Goal: Task Accomplishment & Management: Complete application form

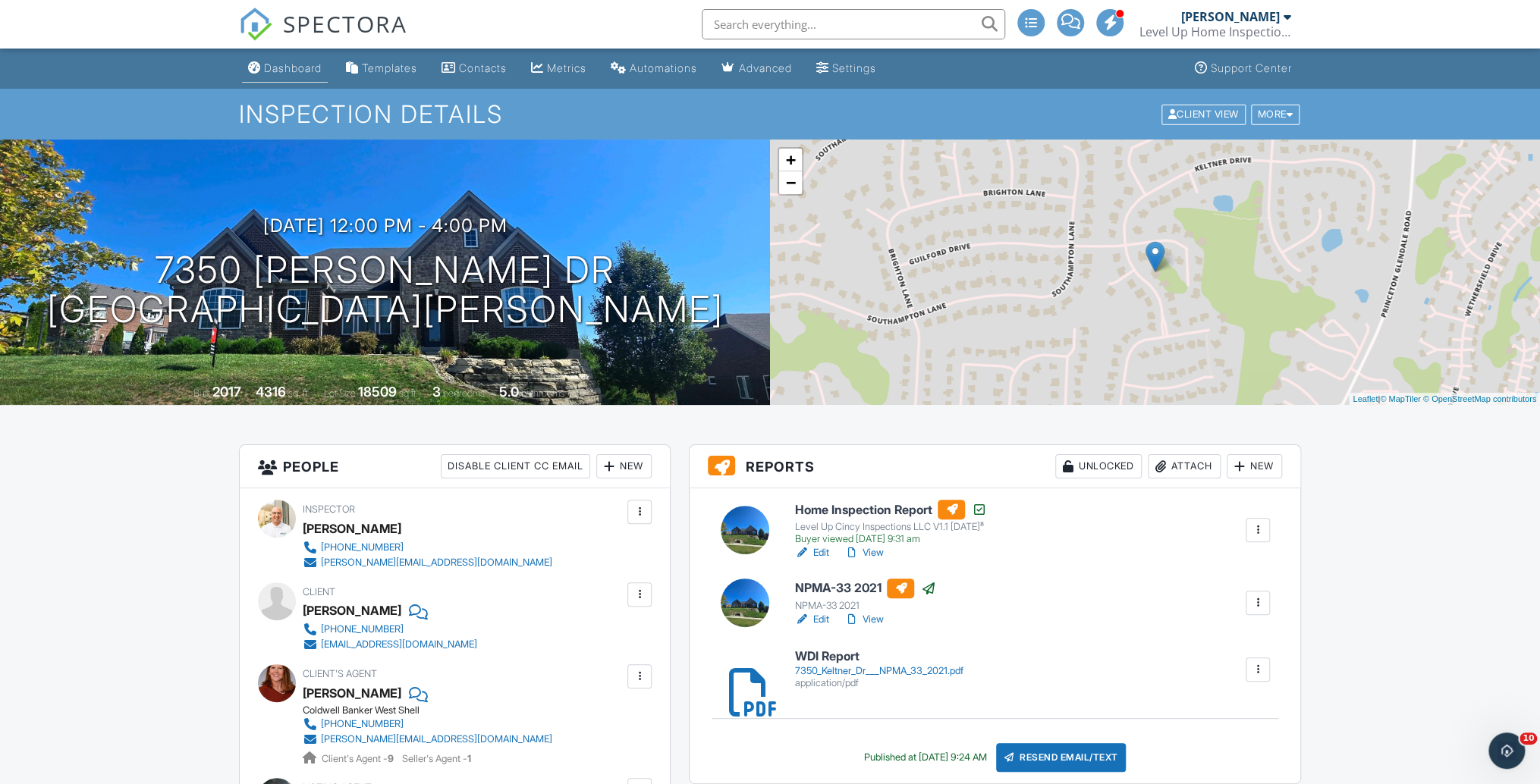
click at [268, 68] on div "Dashboard" at bounding box center [293, 68] width 57 height 13
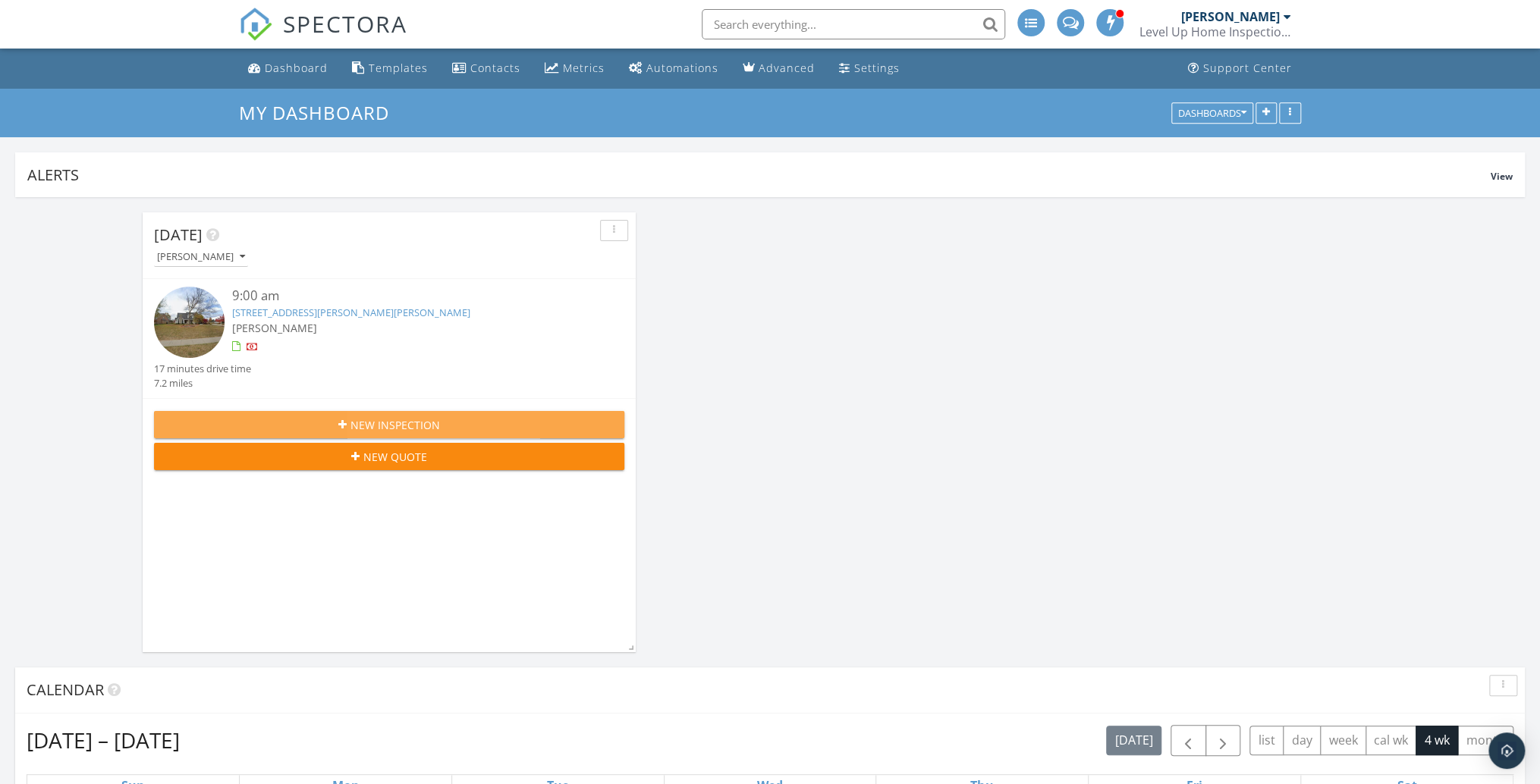
click at [425, 421] on span "New Inspection" at bounding box center [396, 425] width 90 height 16
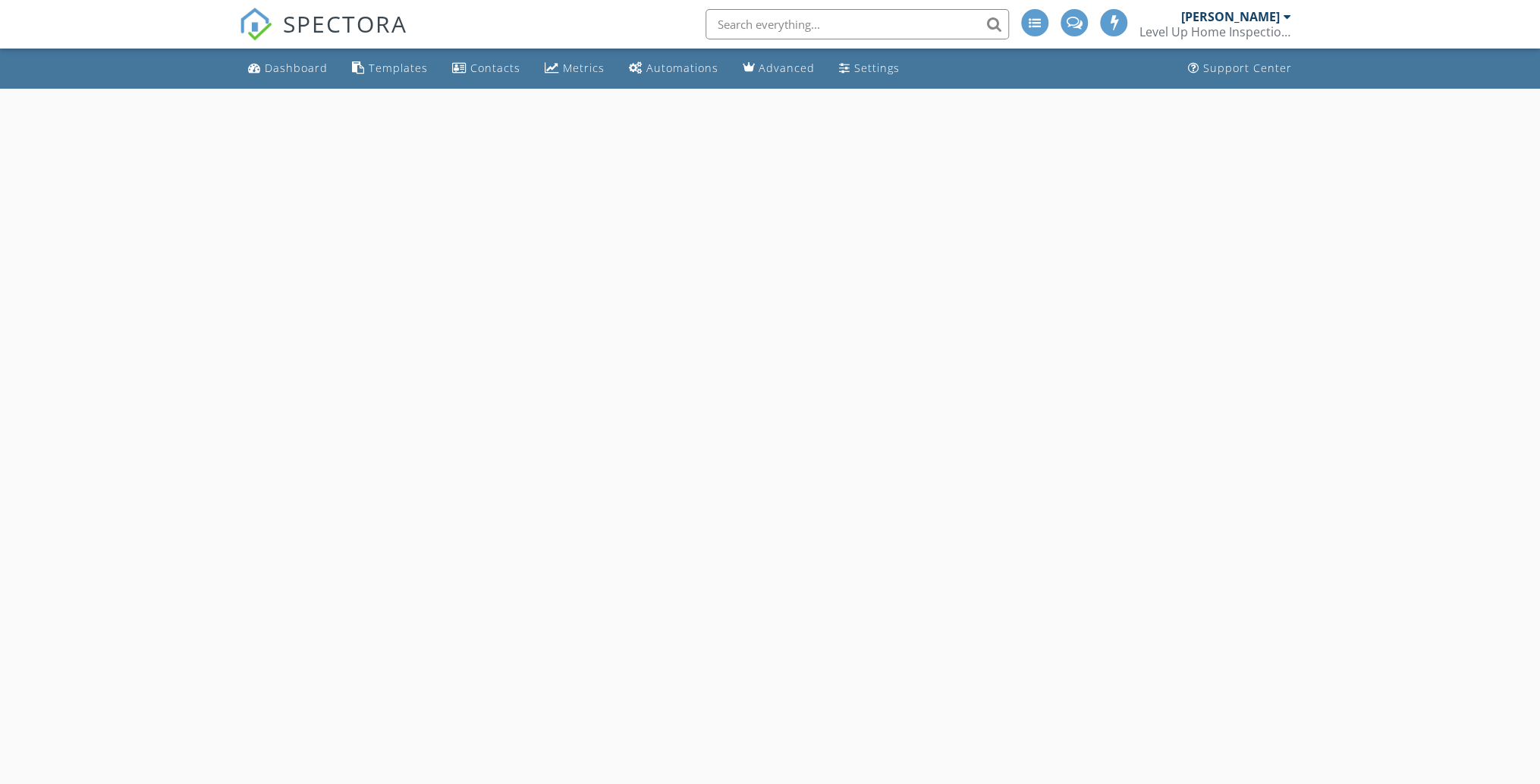
select select "8"
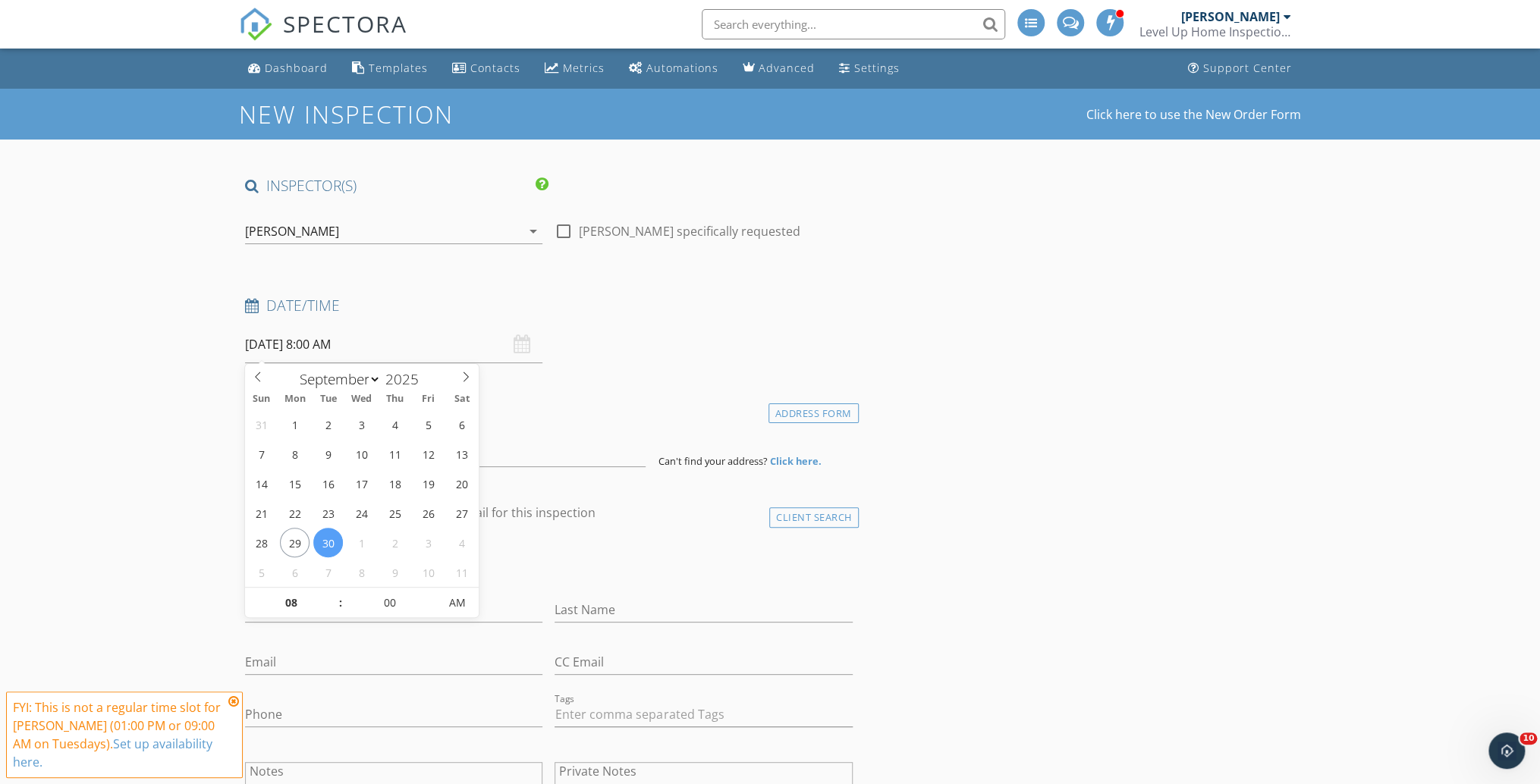
click at [279, 343] on input "09/30/2025 8:00 AM" at bounding box center [394, 345] width 297 height 38
type input "09"
type input "[DATE] 9:00 AM"
click at [334, 592] on span at bounding box center [333, 595] width 11 height 15
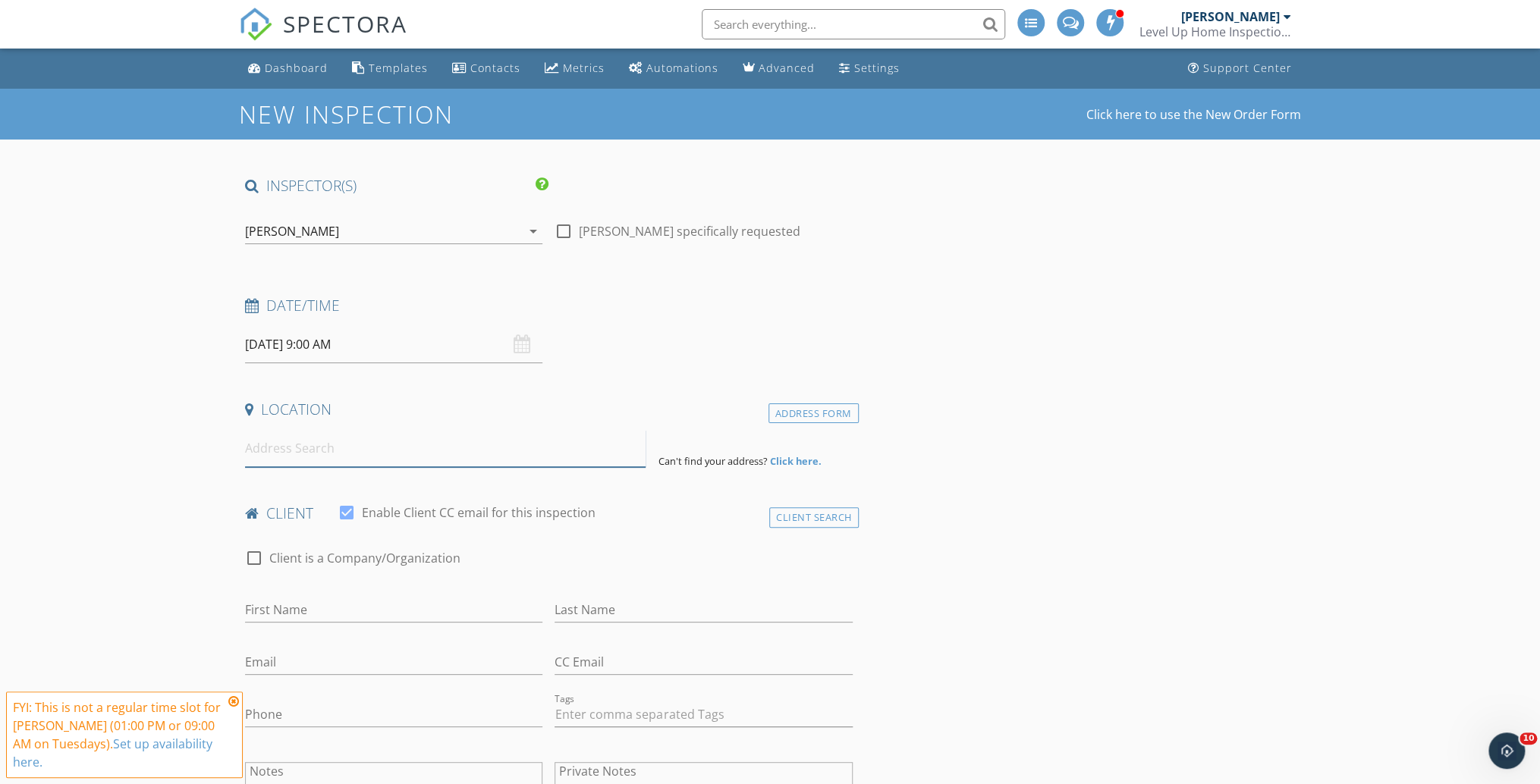
click at [325, 453] on input at bounding box center [445, 448] width 400 height 38
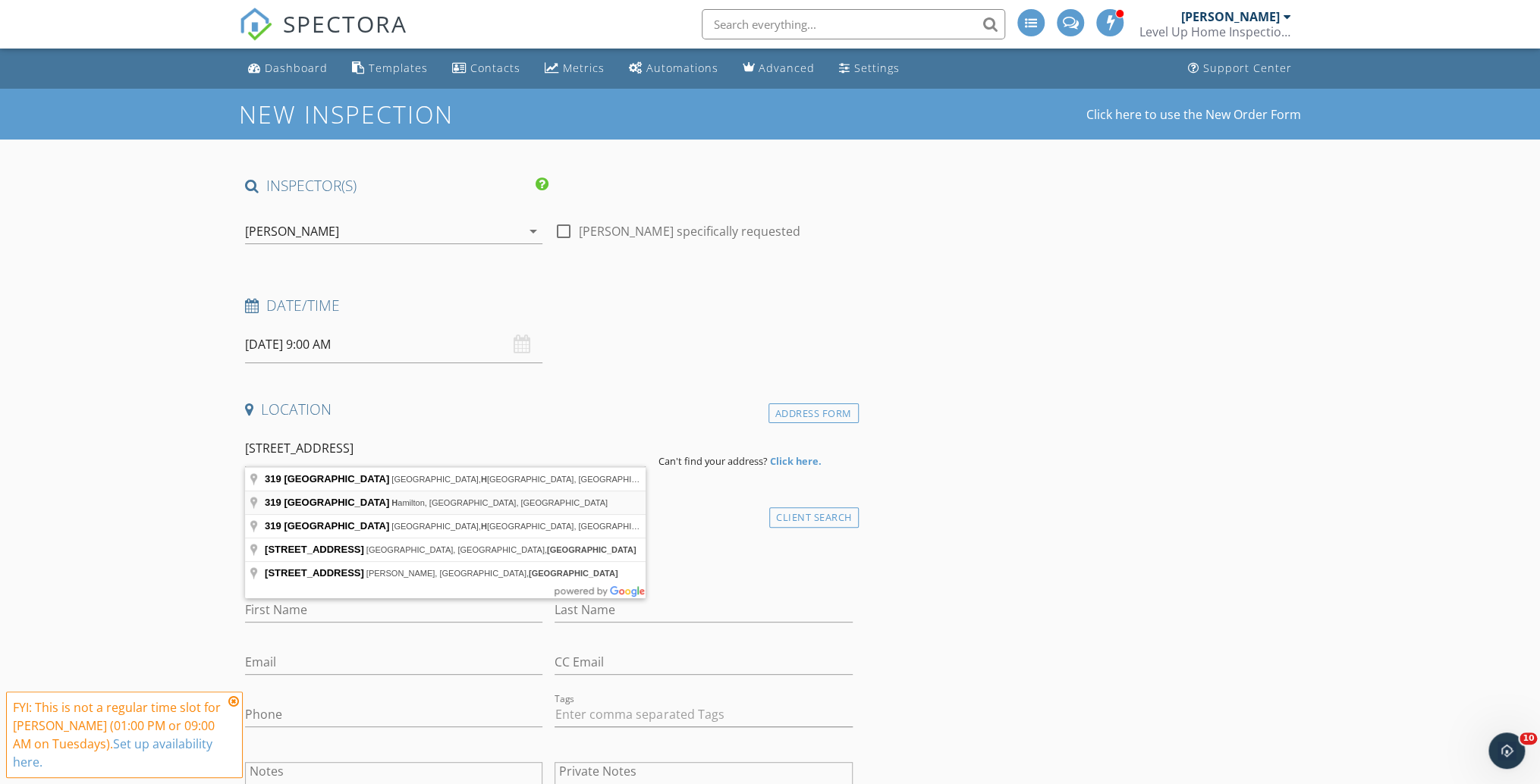
type input "319 Main Street, Hamilton, OH, USA"
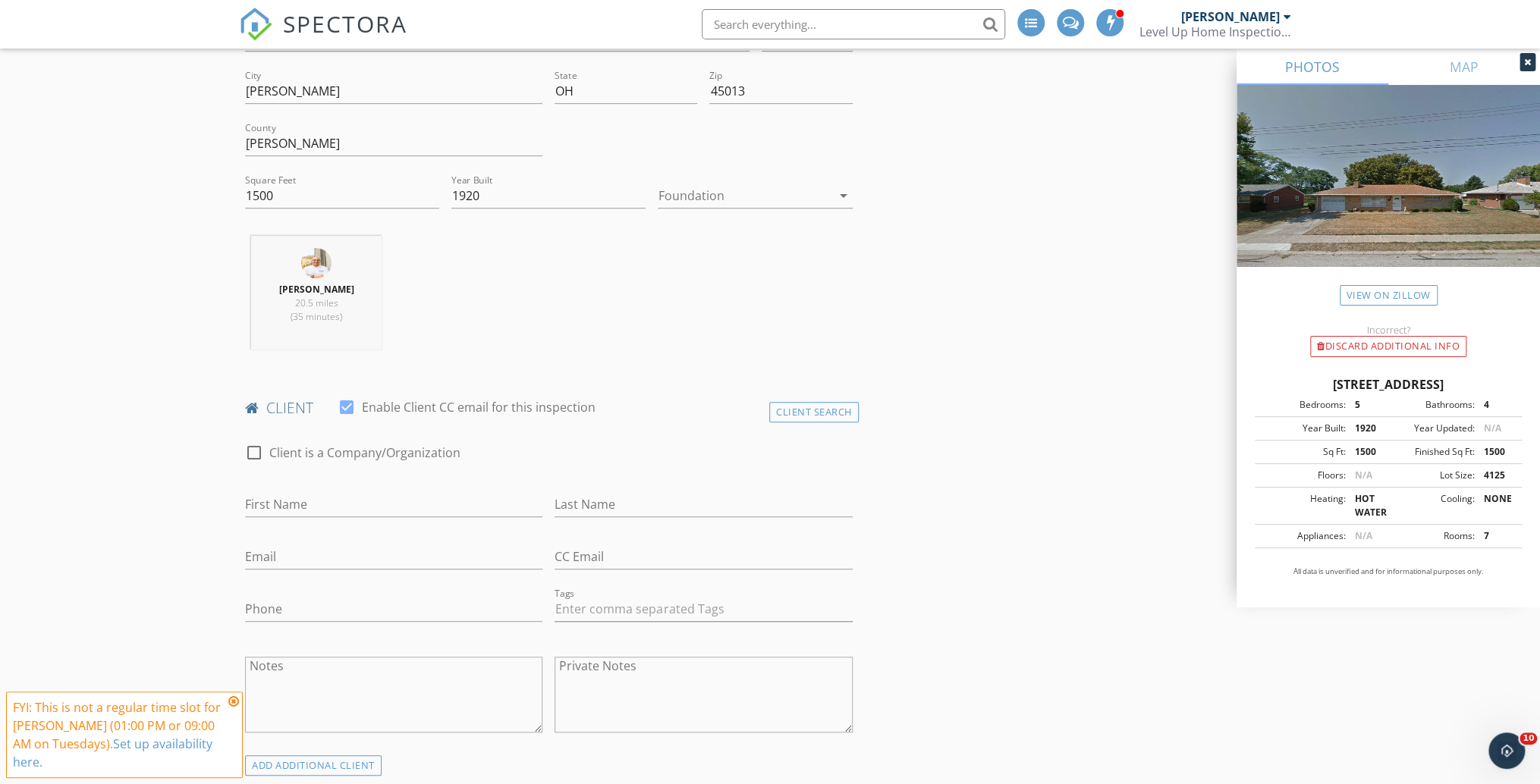
scroll to position [425, 0]
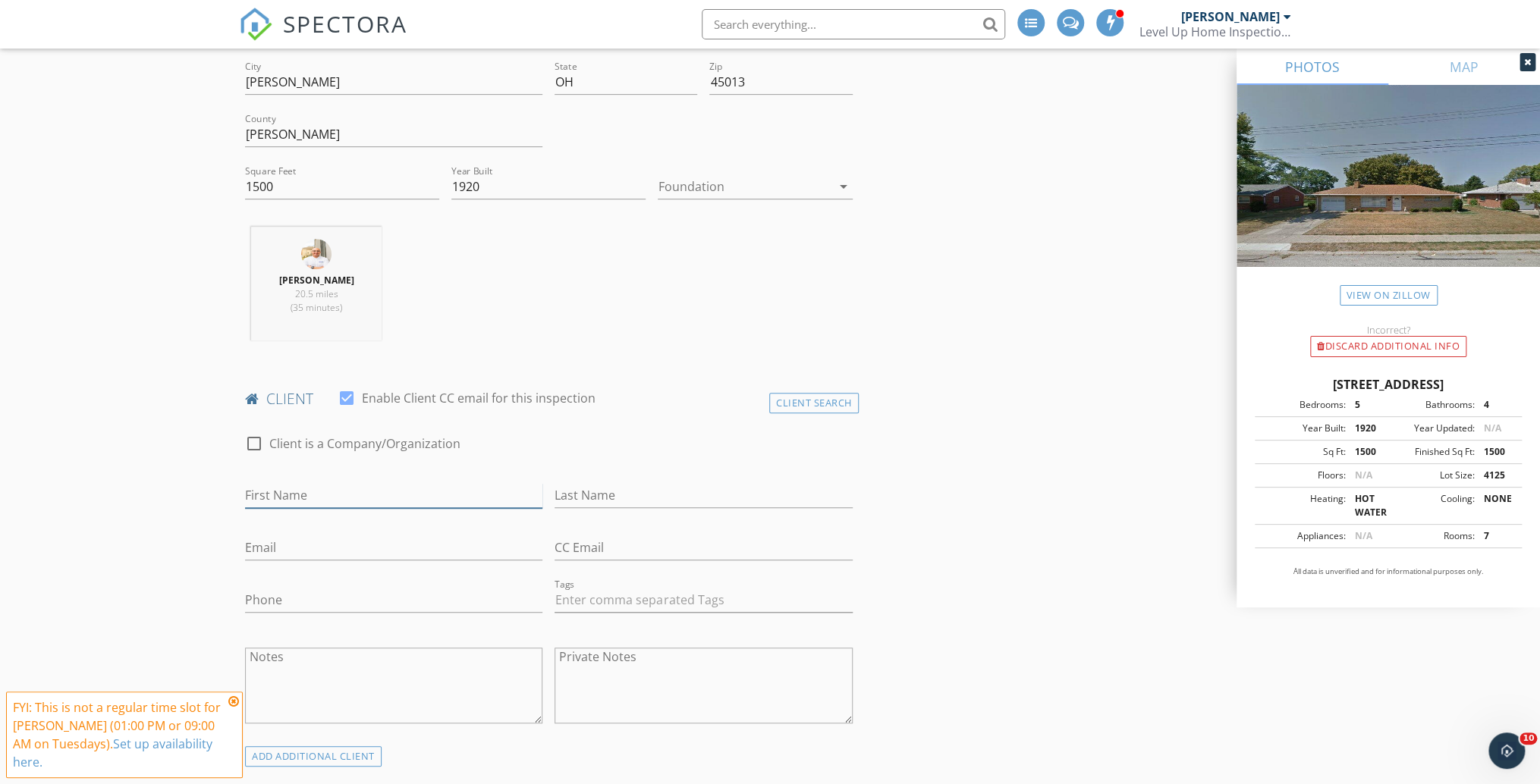
click at [372, 494] on input "First Name" at bounding box center [394, 496] width 297 height 25
type input "[PERSON_NAME]"
type input "b"
type input "Beaumont"
type input "[EMAIL_ADDRESS][DOMAIN_NAME]"
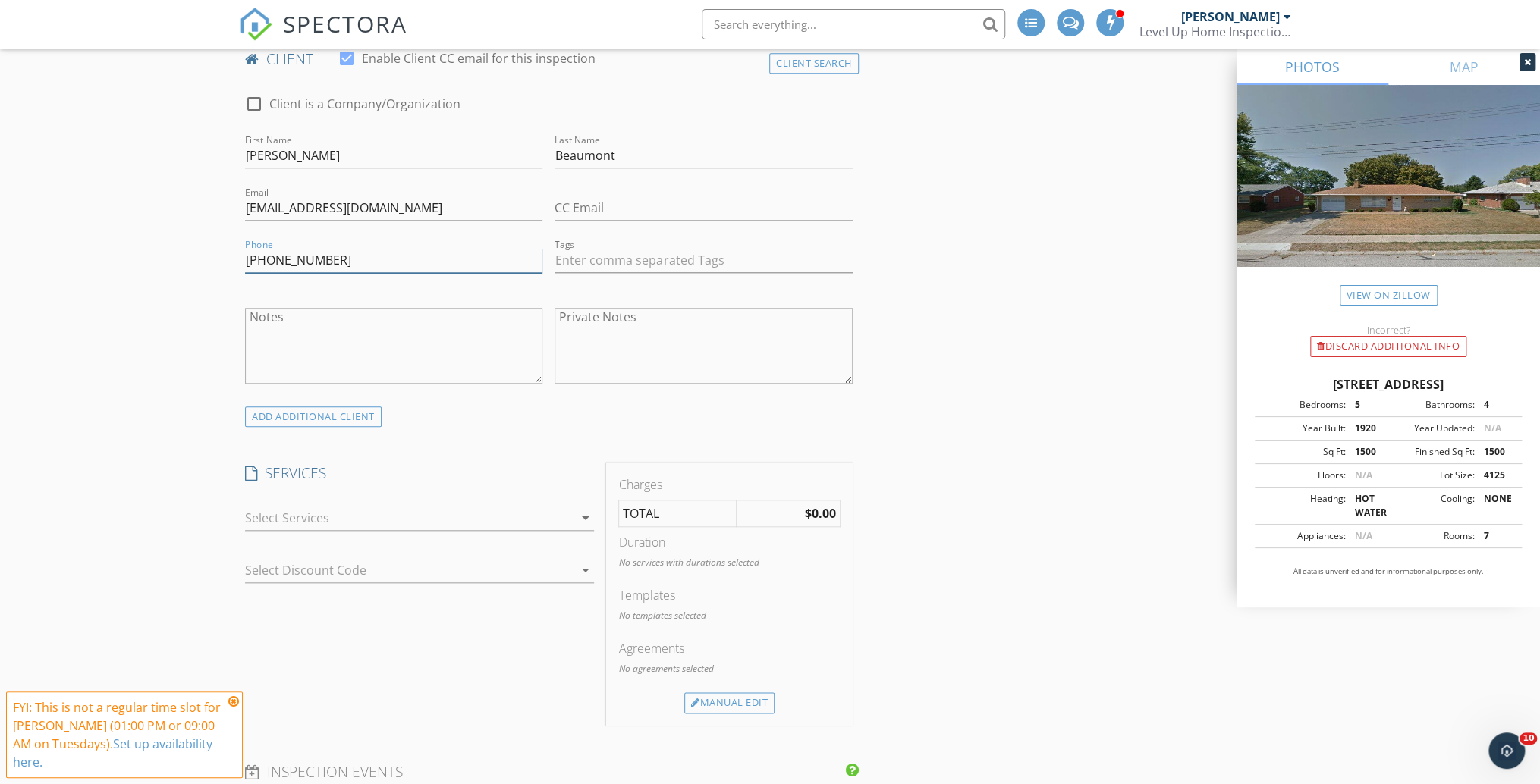
scroll to position [788, 0]
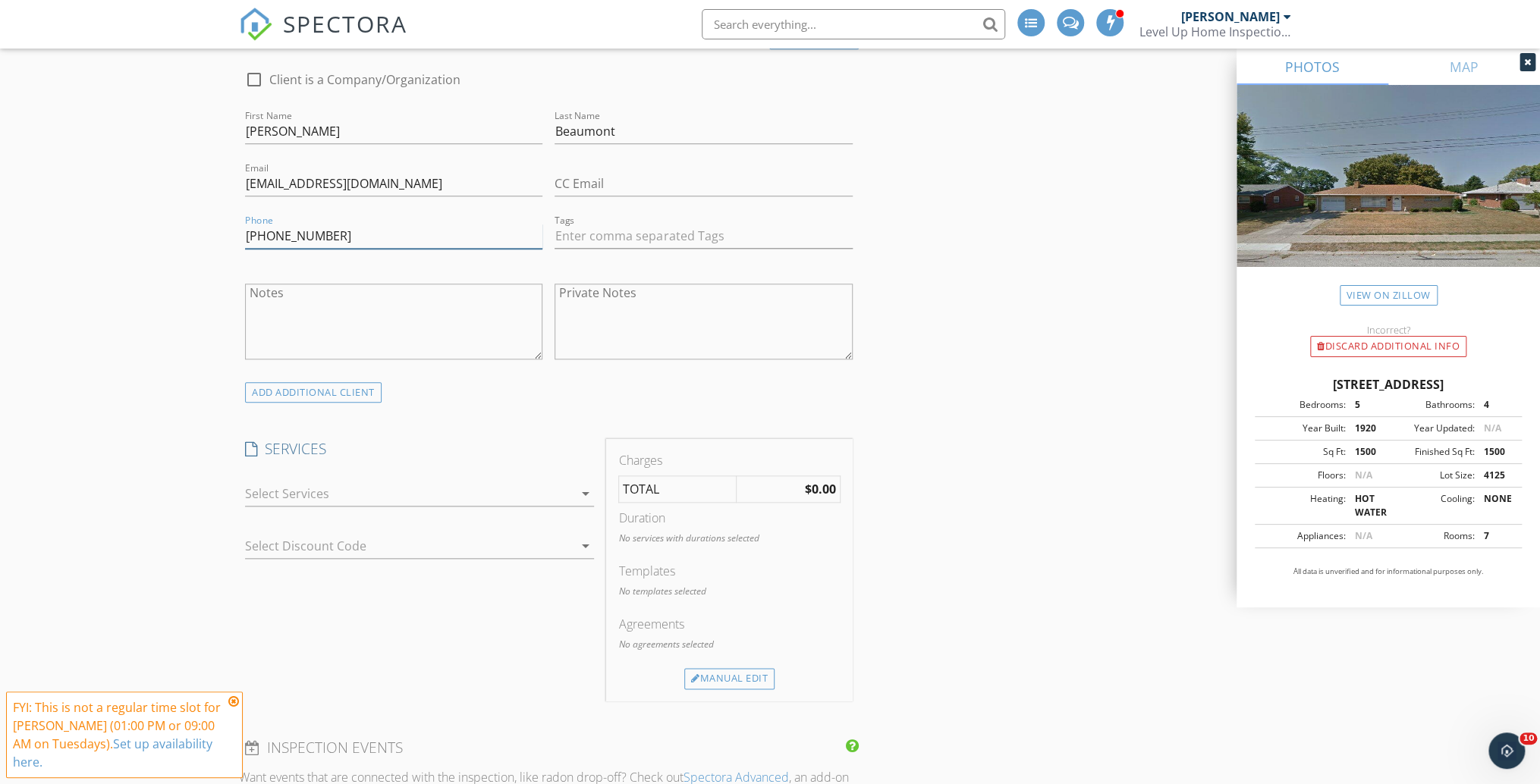
type input "386-795-3919"
click at [376, 490] on div at bounding box center [409, 493] width 328 height 24
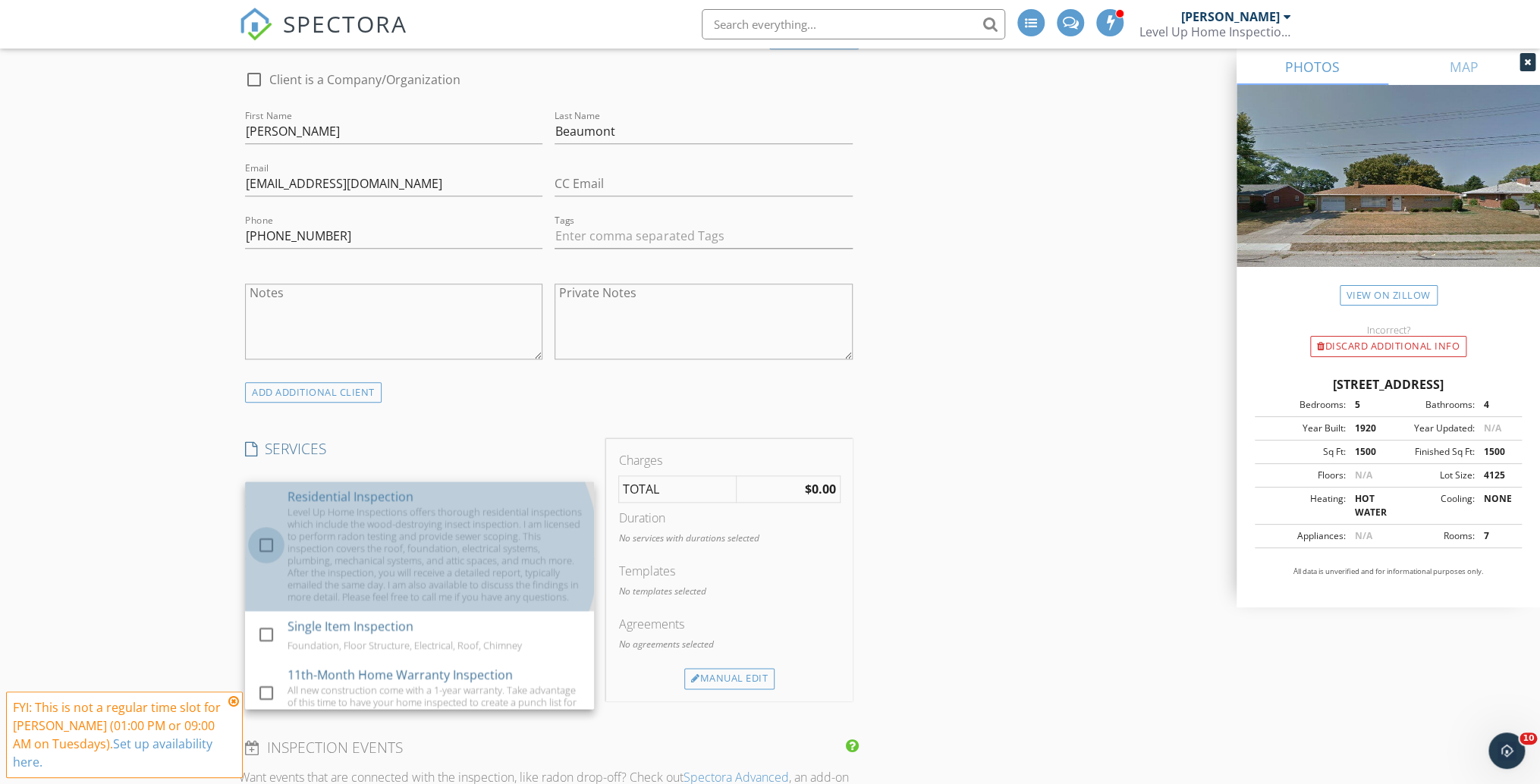
click at [264, 547] on div at bounding box center [266, 545] width 26 height 26
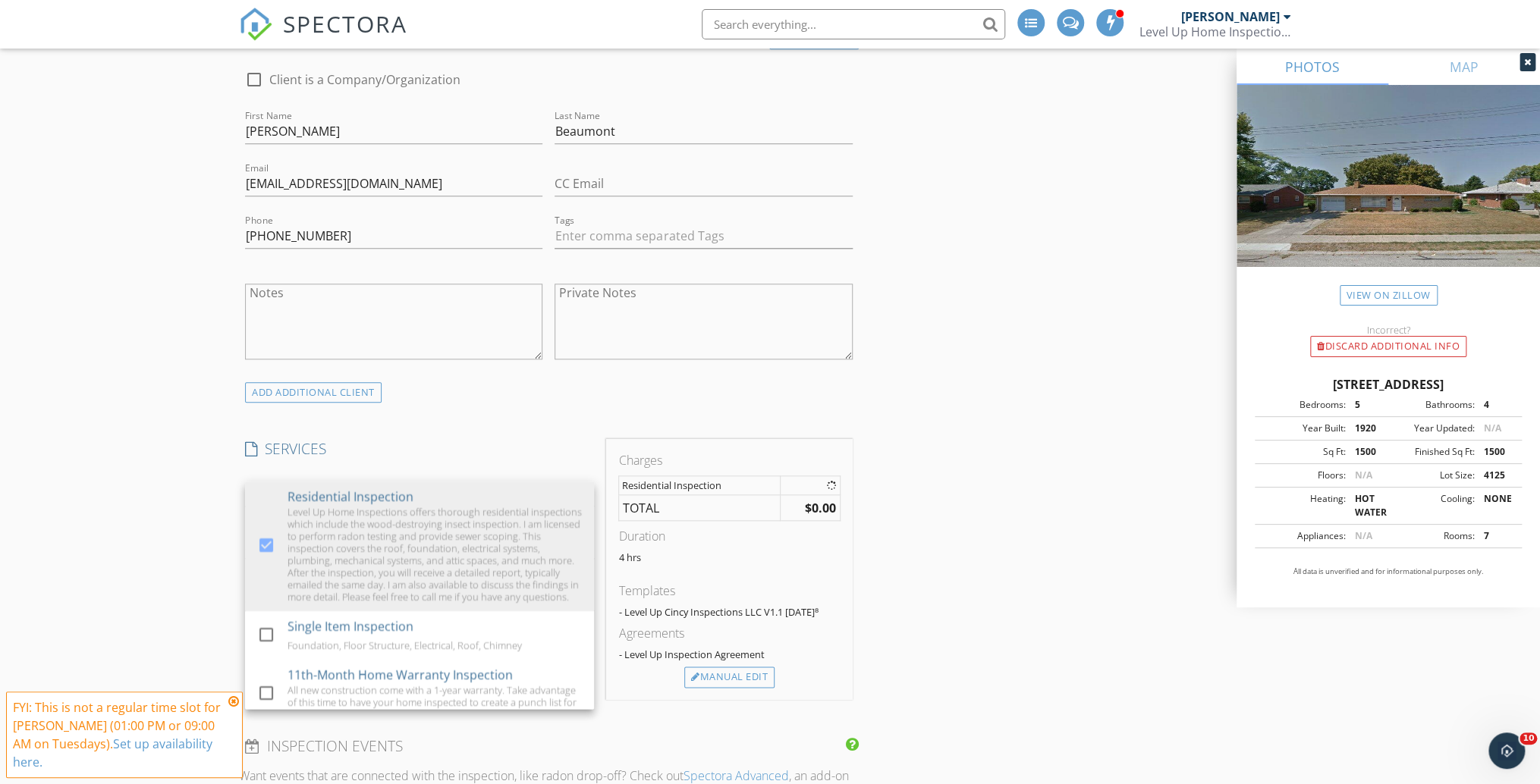
click at [212, 524] on div "New Inspection Click here to use the New Order Form INSPECTOR(S) check_box Eric…" at bounding box center [770, 766] width 1540 height 2933
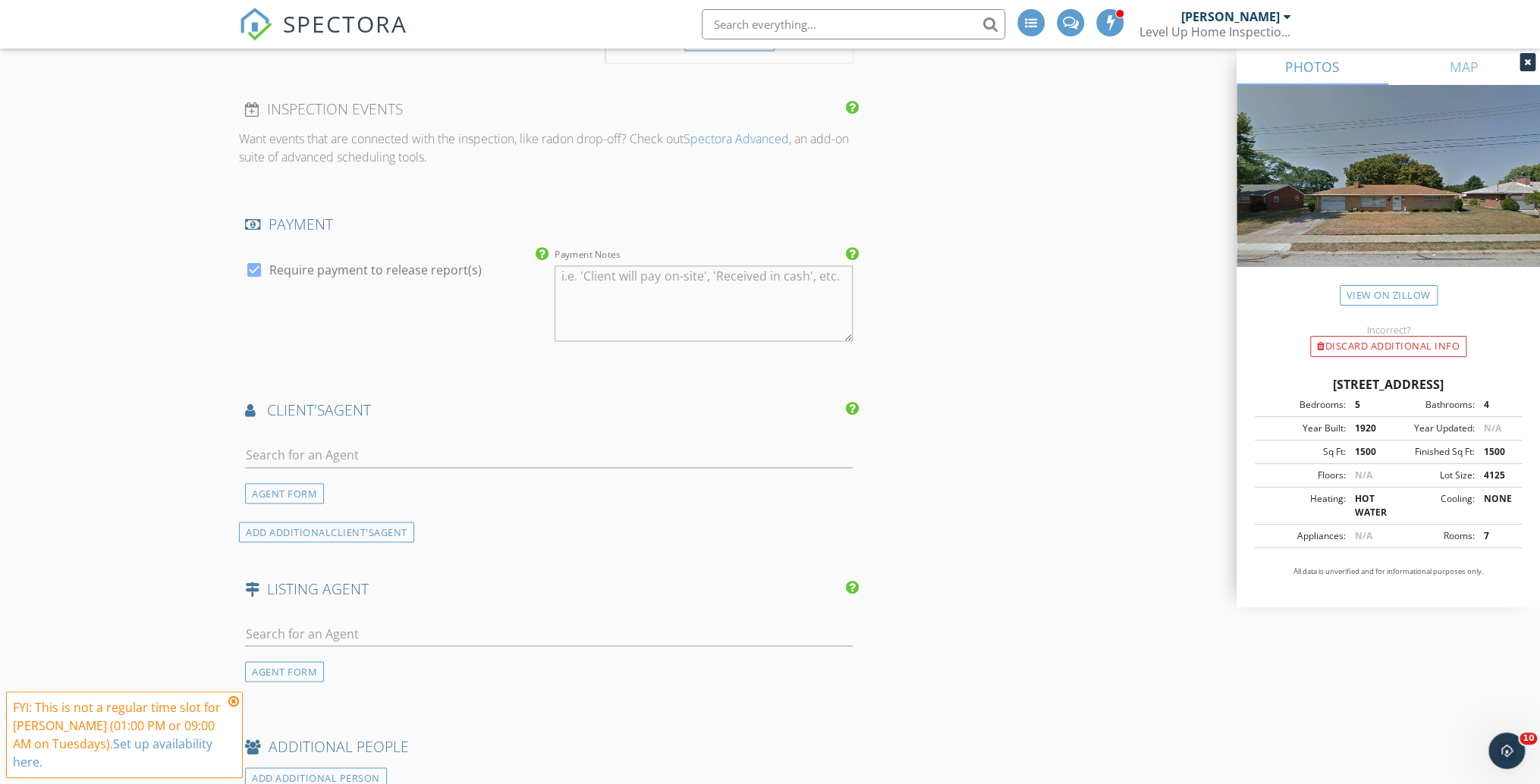
scroll to position [1456, 0]
click at [312, 457] on input "text" at bounding box center [549, 449] width 608 height 25
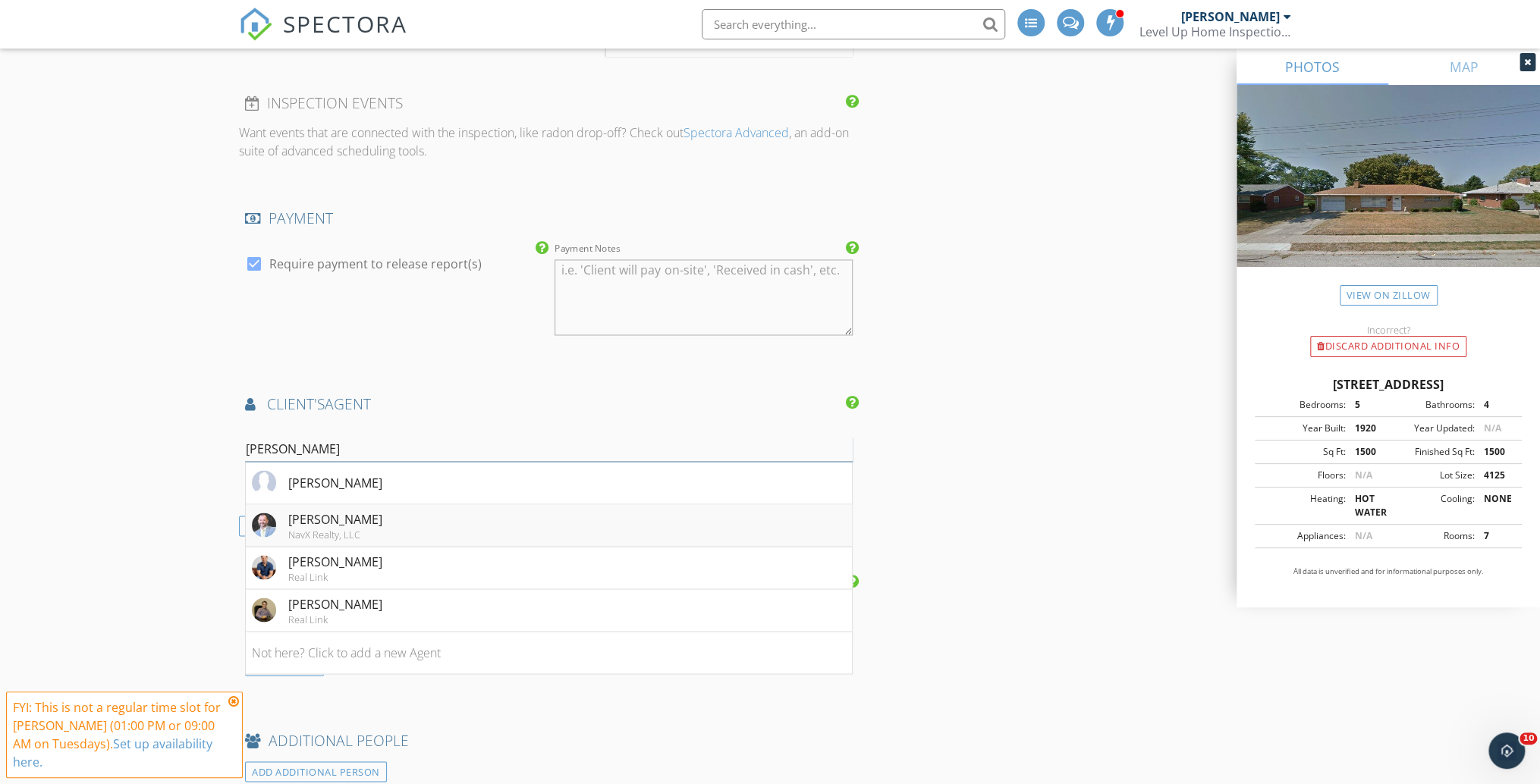
type input "adam m"
click at [337, 528] on div "Adam Minehart" at bounding box center [335, 518] width 94 height 18
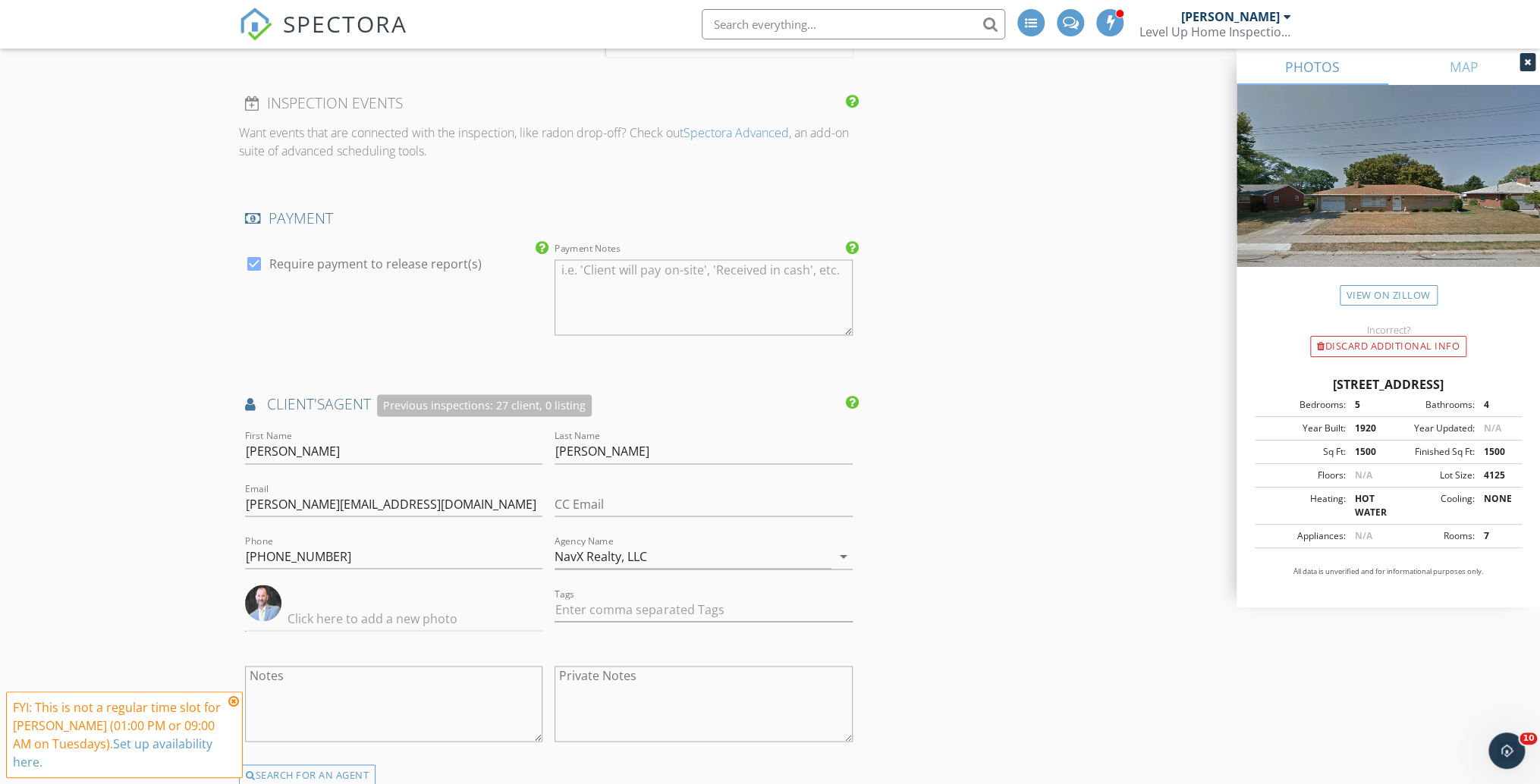
click at [175, 472] on div "New Inspection Click here to use the New Order Form INSPECTOR(S) check_box Eric…" at bounding box center [770, 254] width 1540 height 3243
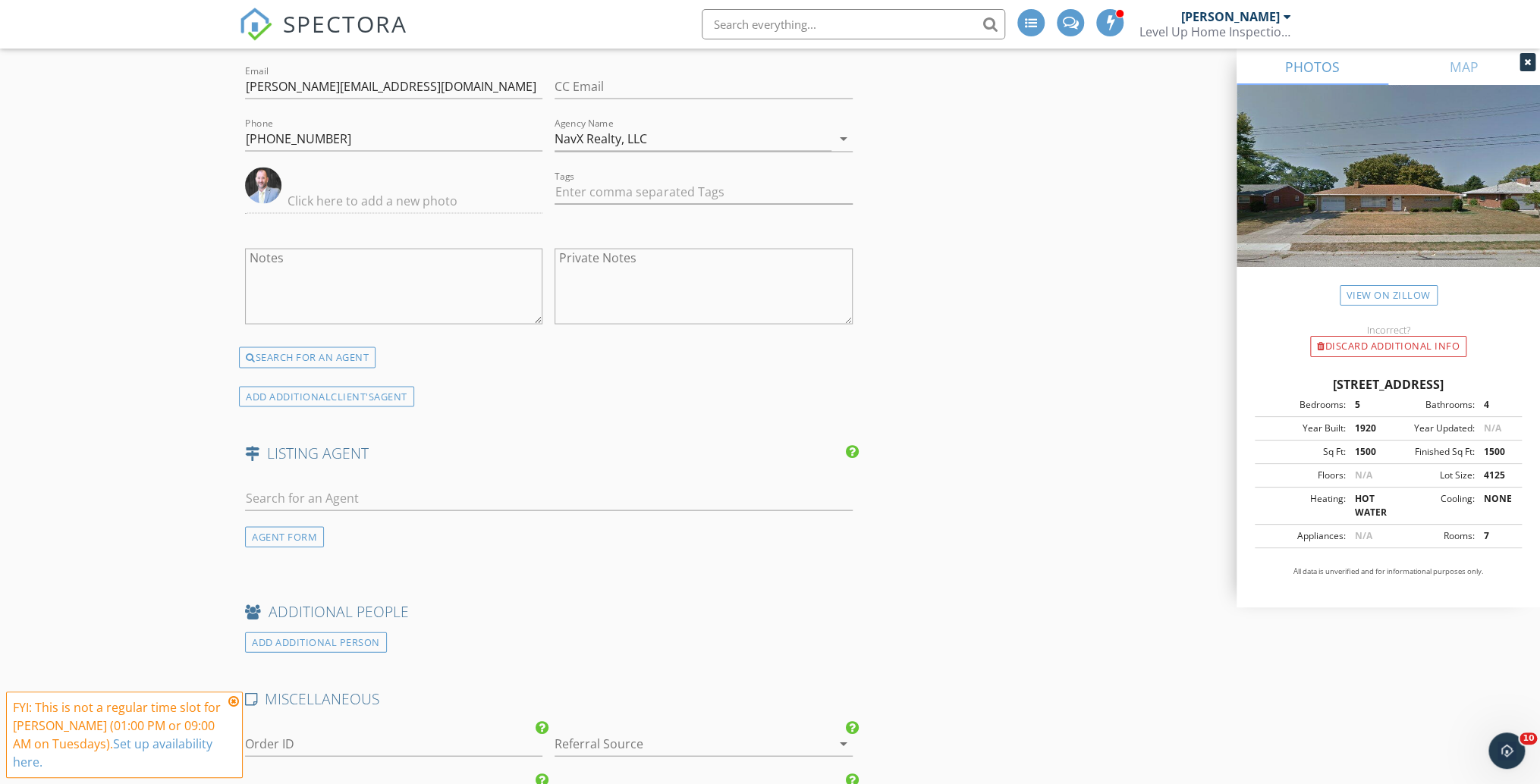
scroll to position [1881, 0]
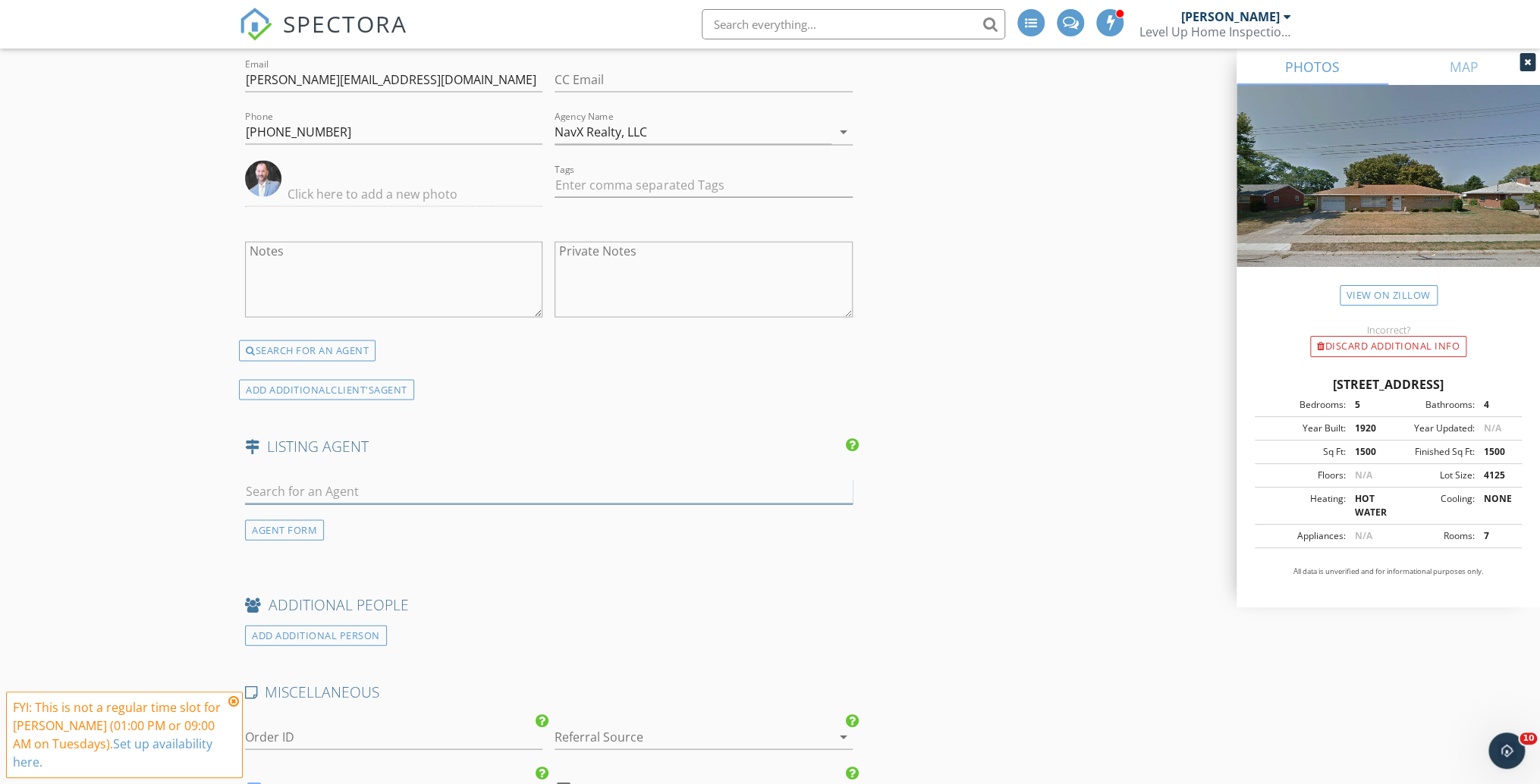
click at [343, 498] on input "text" at bounding box center [549, 491] width 608 height 25
click at [289, 495] on input "text" at bounding box center [549, 491] width 608 height 25
type input "J"
click at [291, 530] on div "AGENT FORM" at bounding box center [285, 529] width 79 height 21
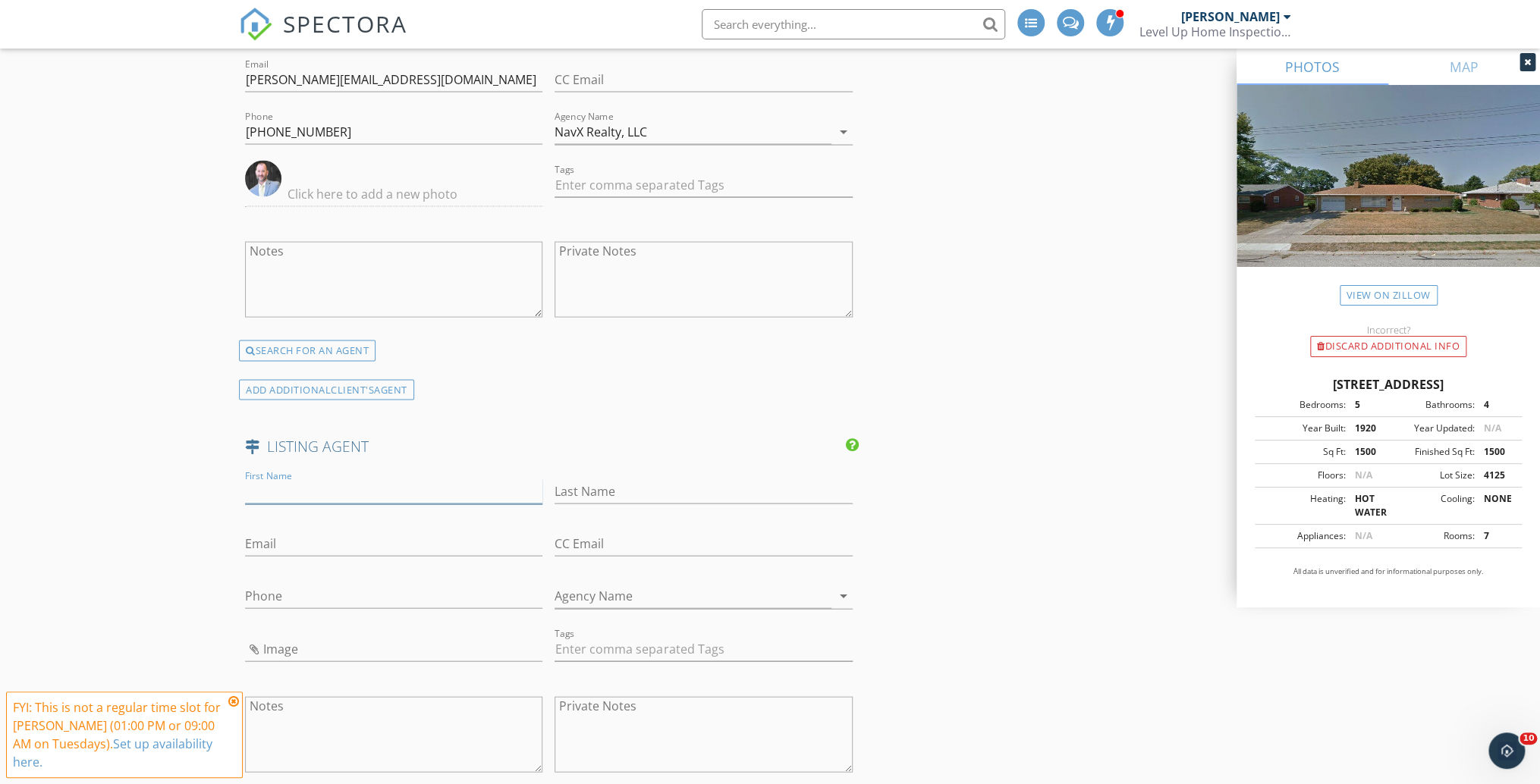
click at [299, 498] on input "First Name" at bounding box center [394, 491] width 297 height 25
type input "Josh"
type input "Hershner"
type input "hershner34@hotmail.com"
type input "513-314-5369"
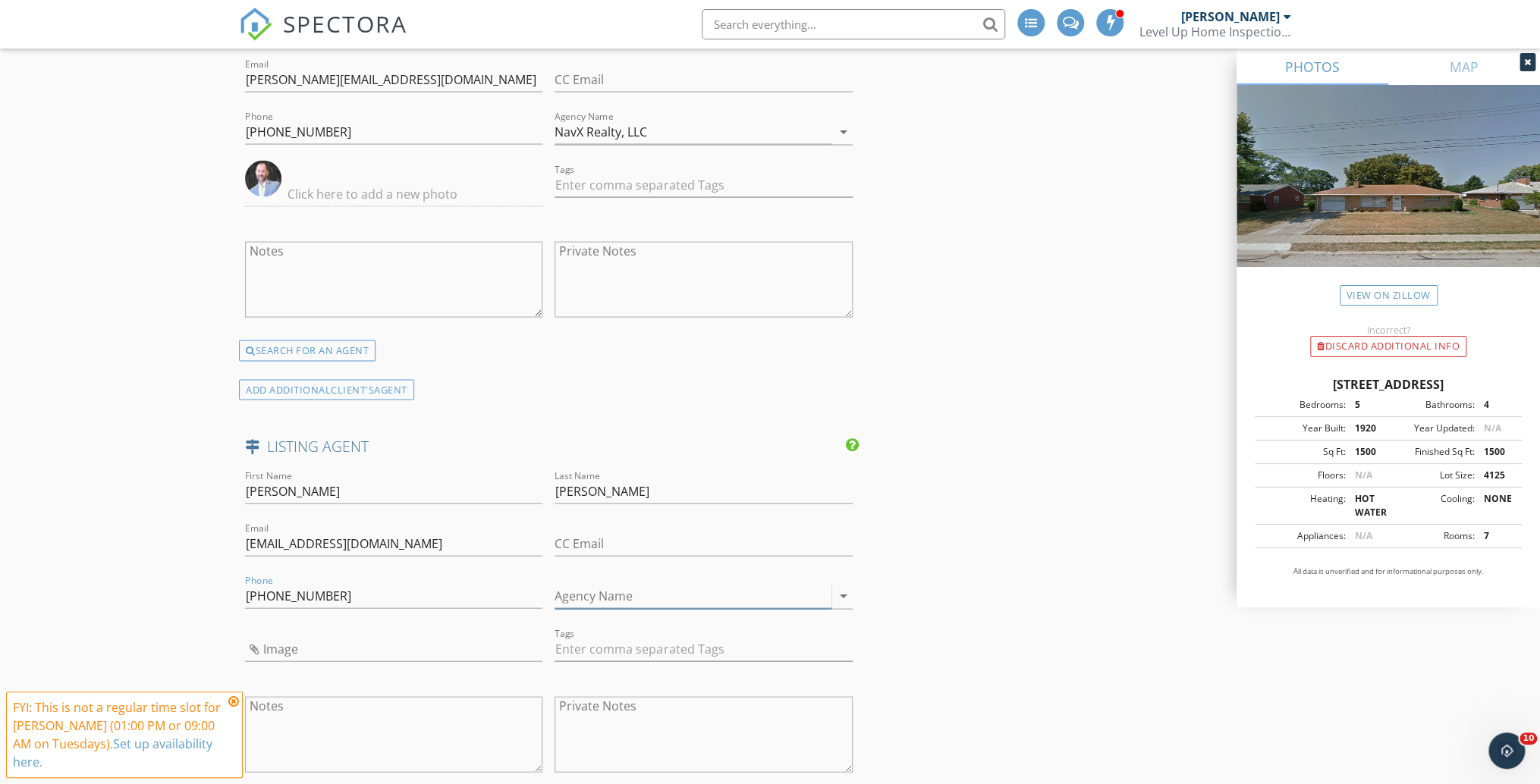
click at [692, 602] on input "Agency Name" at bounding box center [692, 596] width 276 height 25
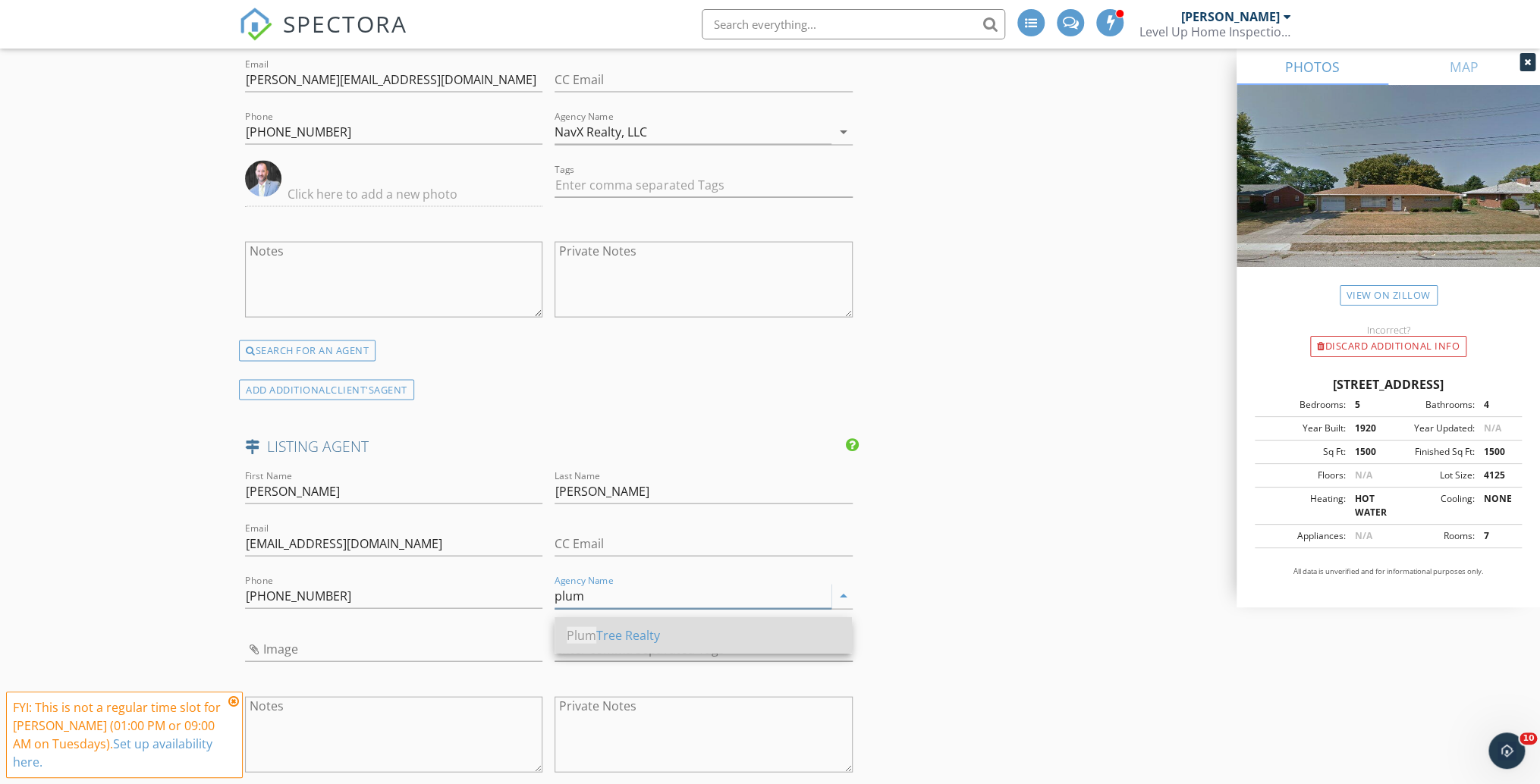
click at [650, 635] on div "Plum Tree Realty" at bounding box center [703, 635] width 273 height 18
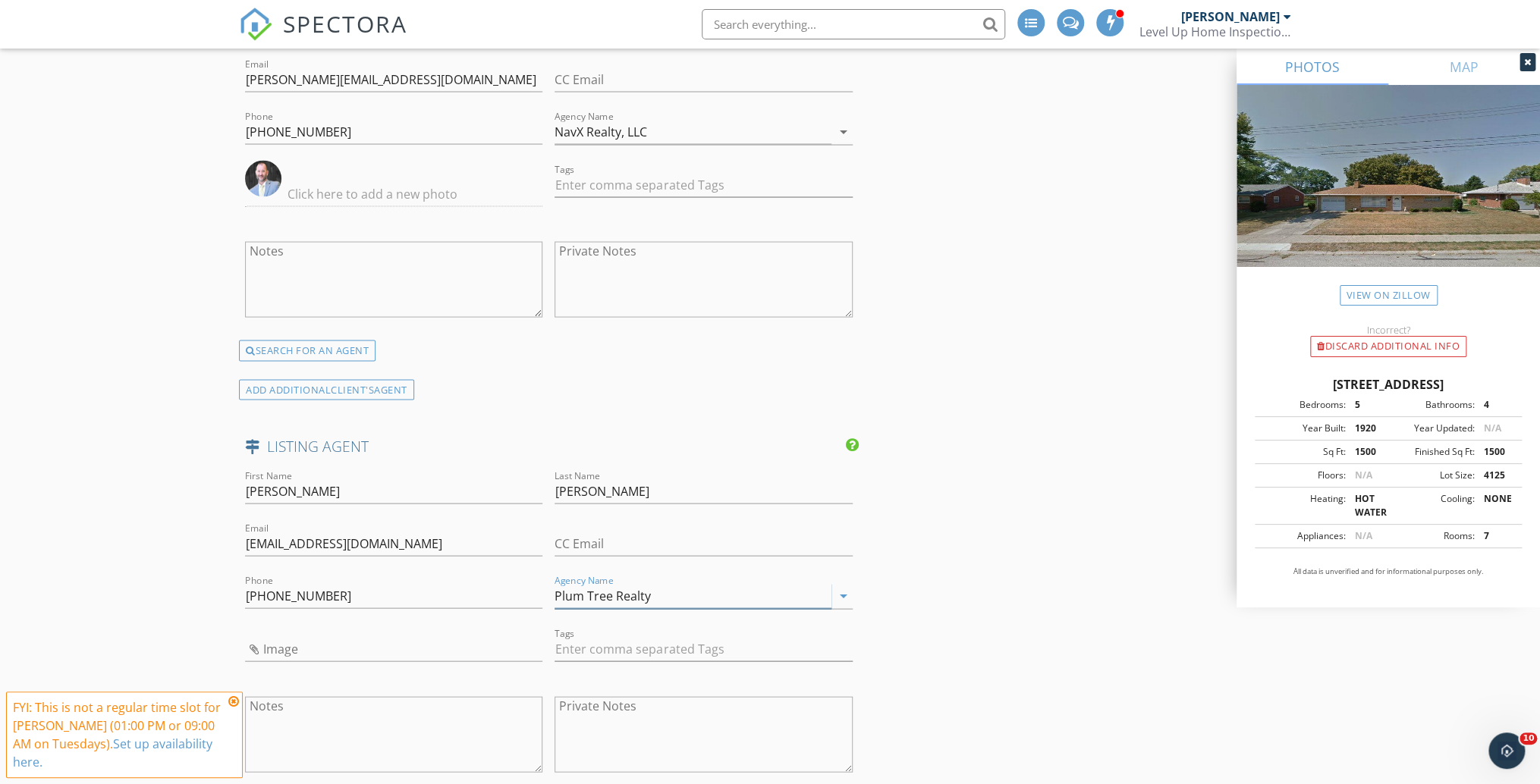
type input "Plum Tree Realty"
click at [1037, 522] on div "INSPECTOR(S) check_box Eric Limper PRIMARY Eric Limper arrow_drop_down check_bo…" at bounding box center [770, 4] width 1062 height 3419
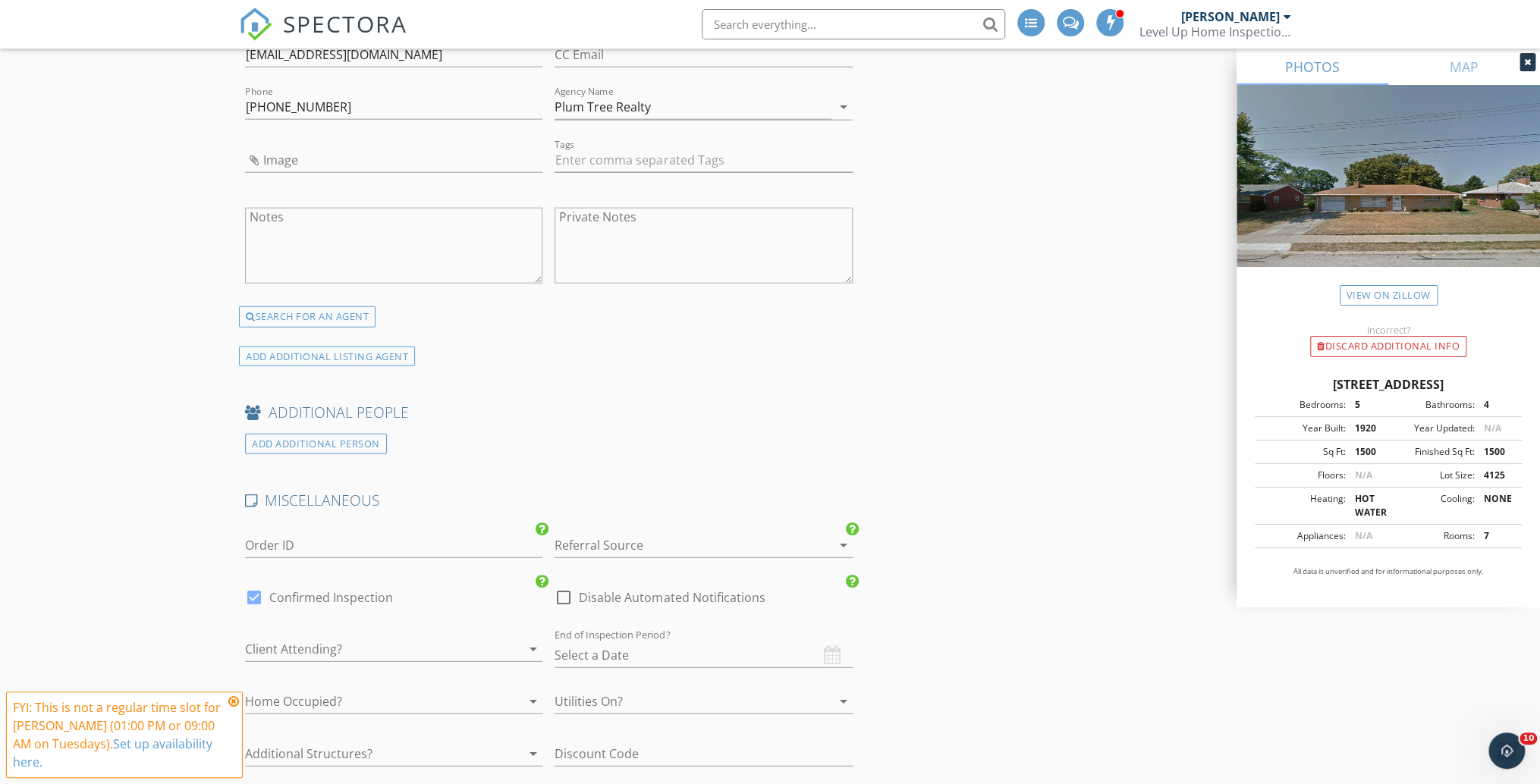
scroll to position [2427, 0]
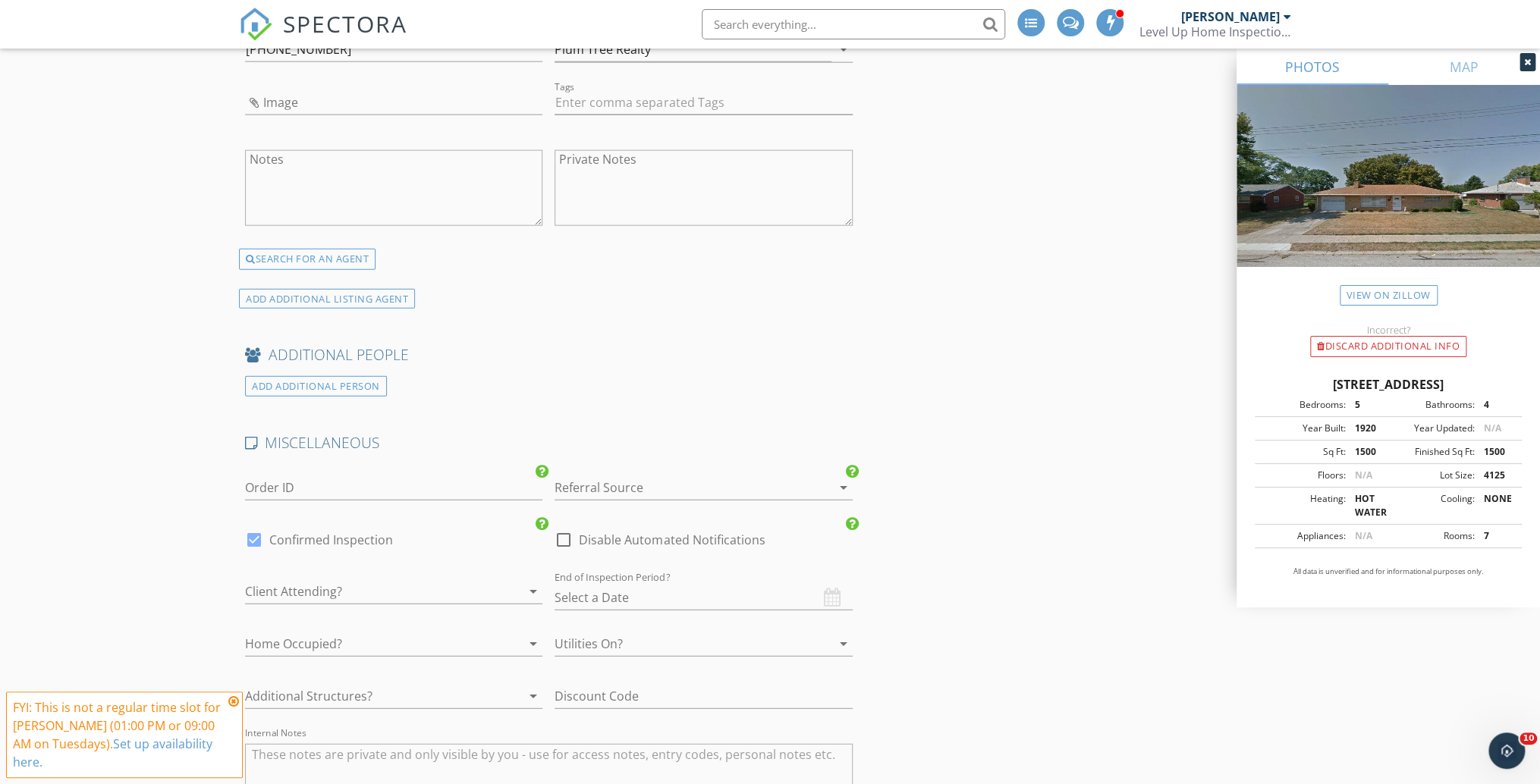
click at [679, 487] on div at bounding box center [681, 487] width 255 height 24
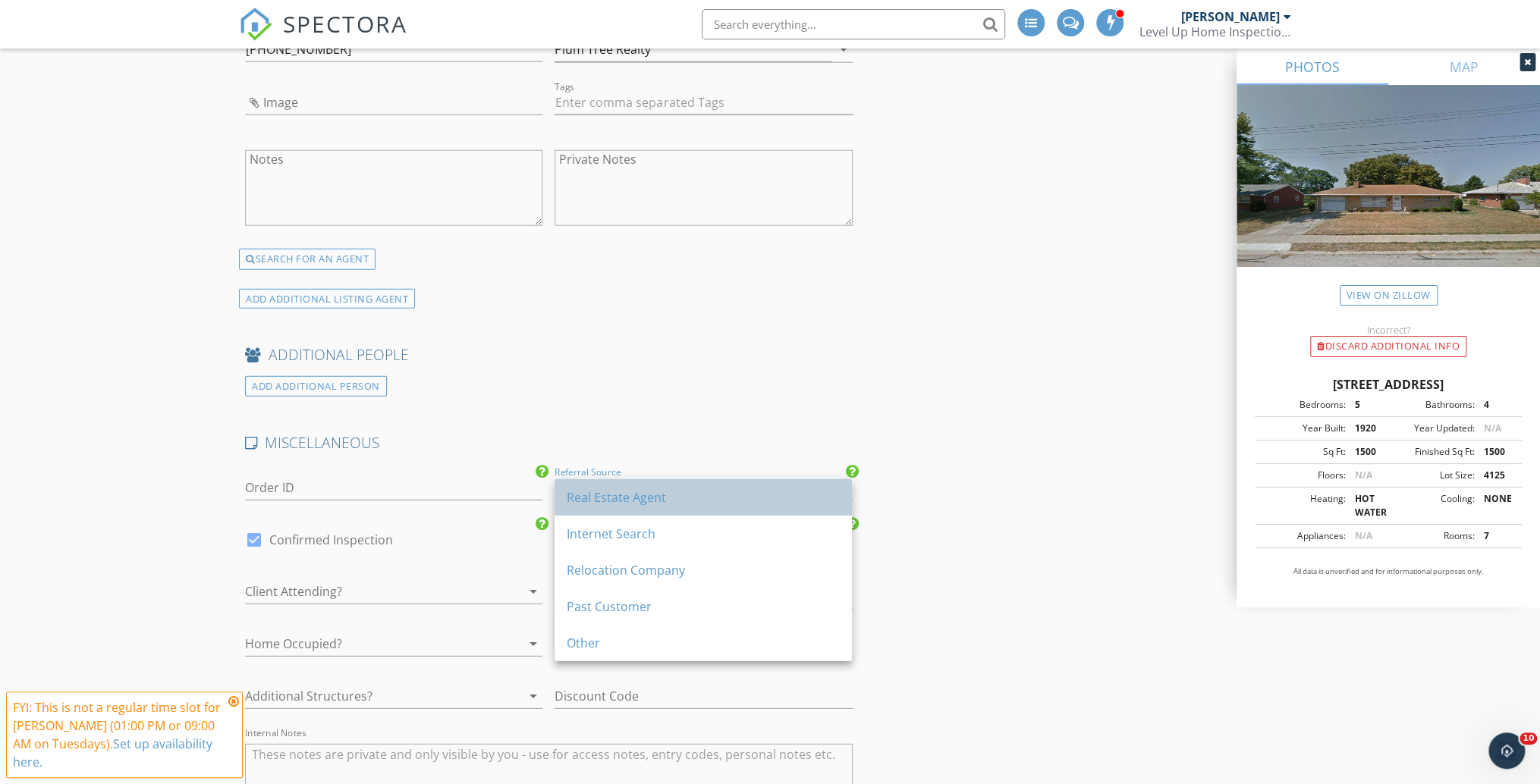
click at [599, 498] on div "Real Estate Agent" at bounding box center [703, 498] width 273 height 18
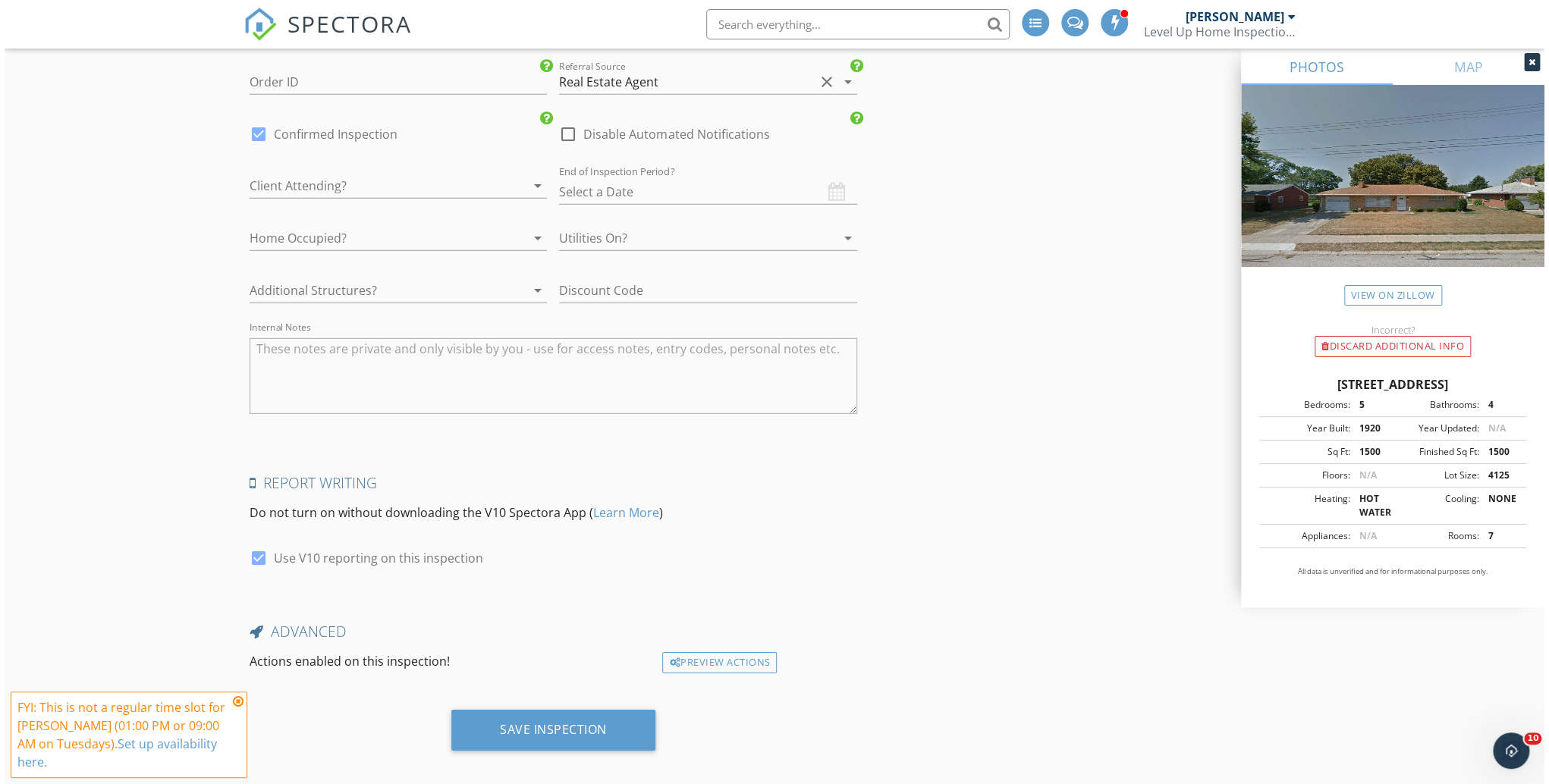
scroll to position [2850, 0]
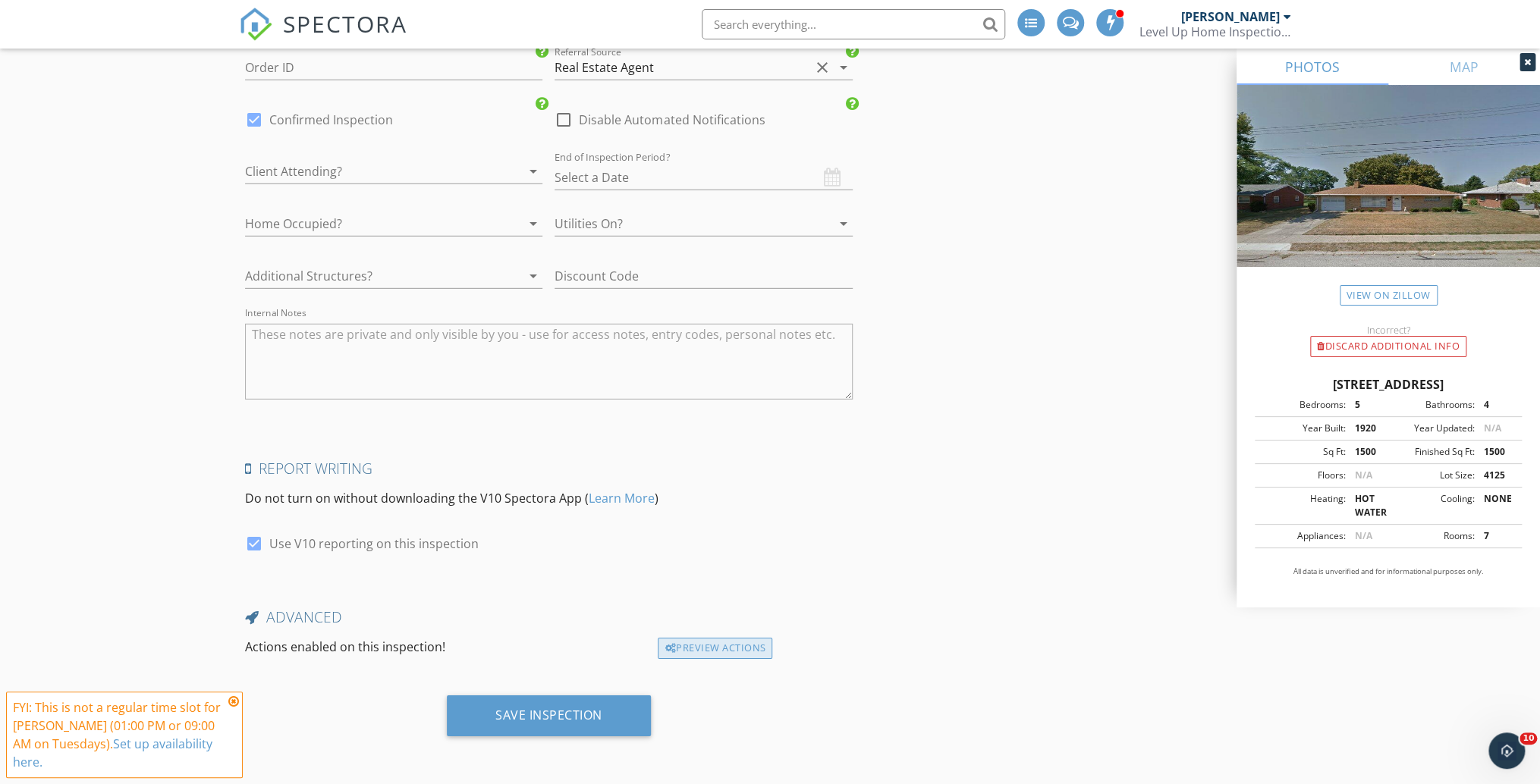
click at [714, 646] on div "Preview Actions" at bounding box center [715, 649] width 115 height 21
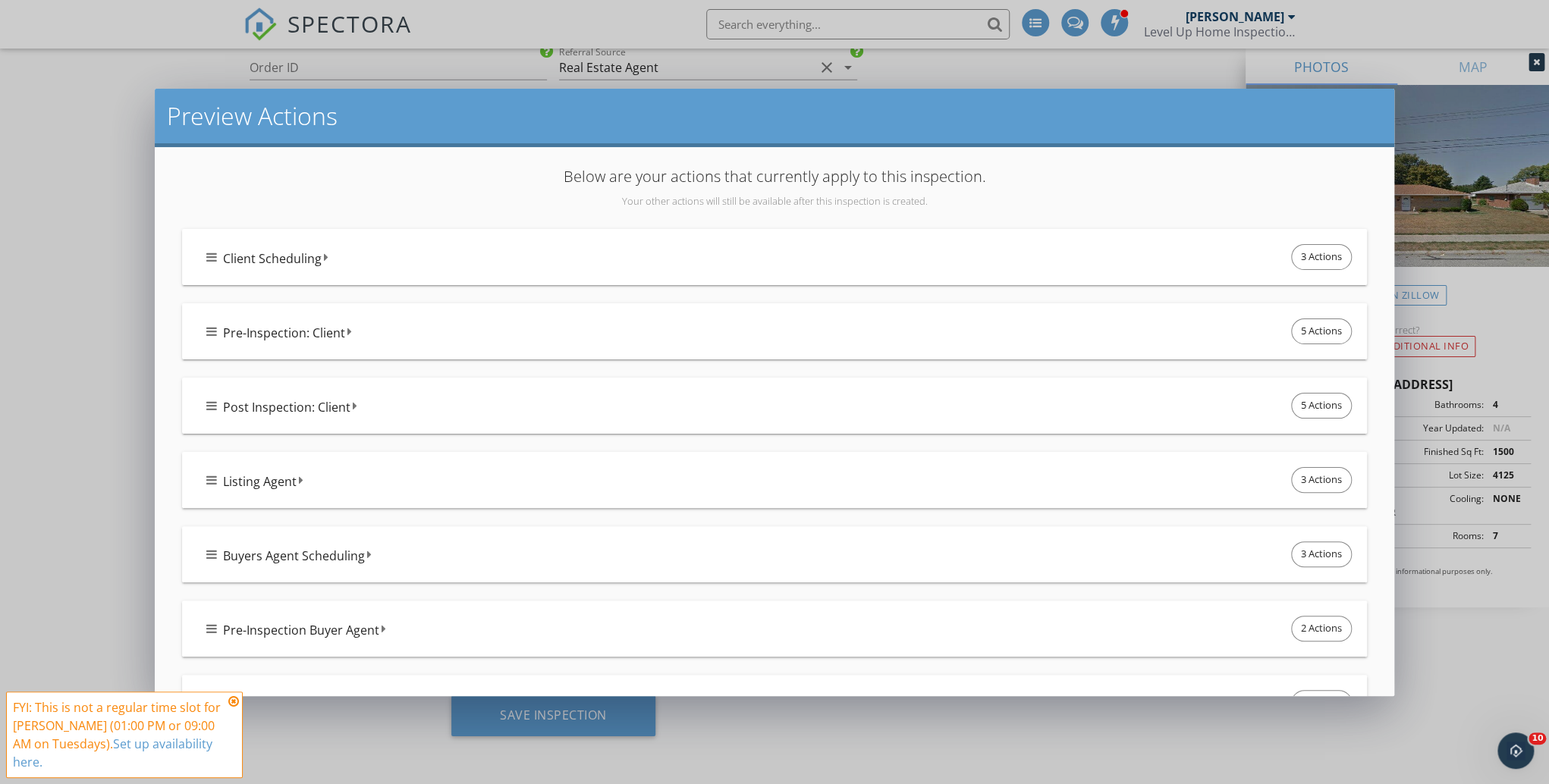
click at [206, 259] on icon at bounding box center [211, 257] width 11 height 13
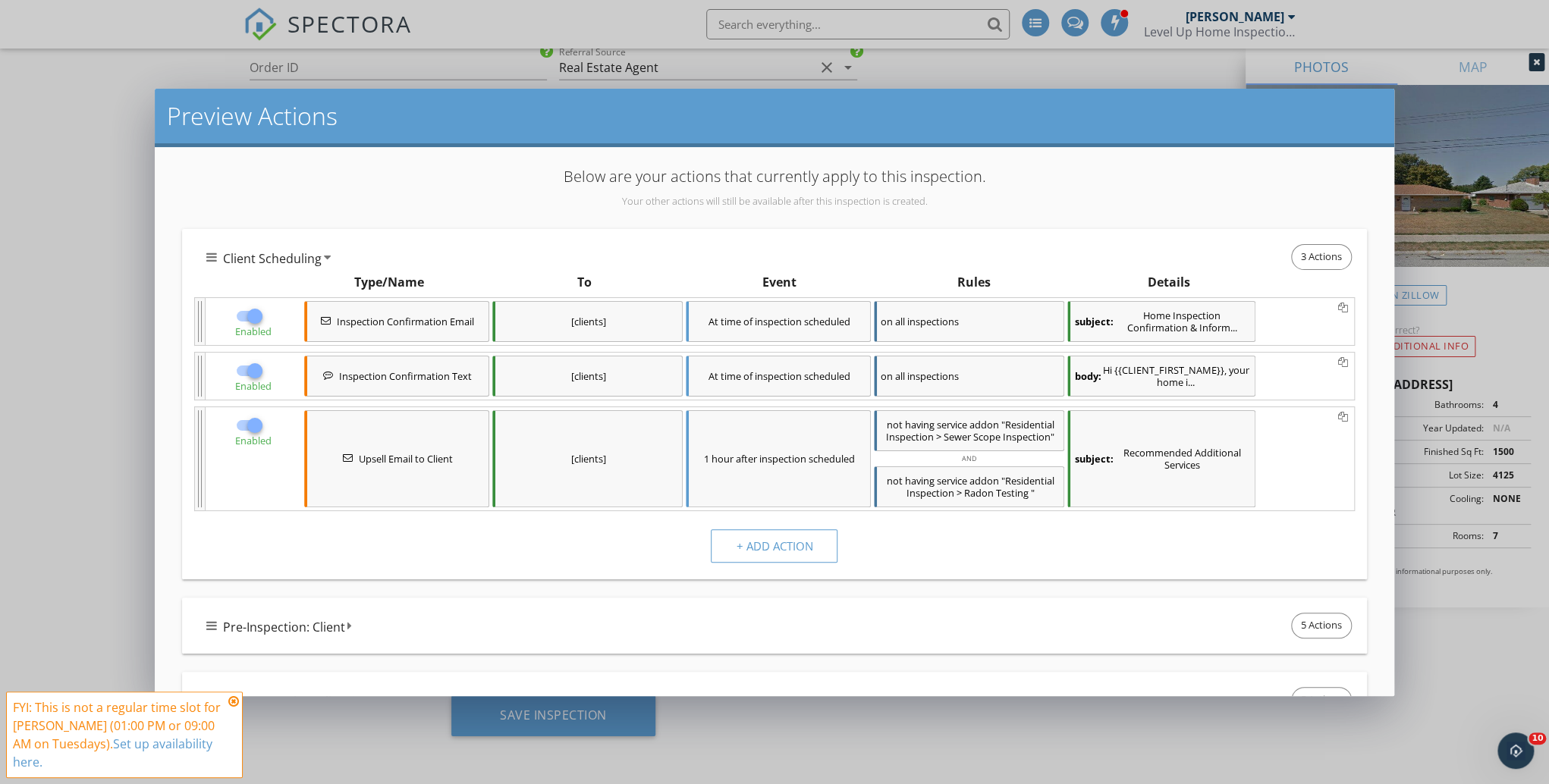
click at [252, 422] on div at bounding box center [254, 425] width 26 height 26
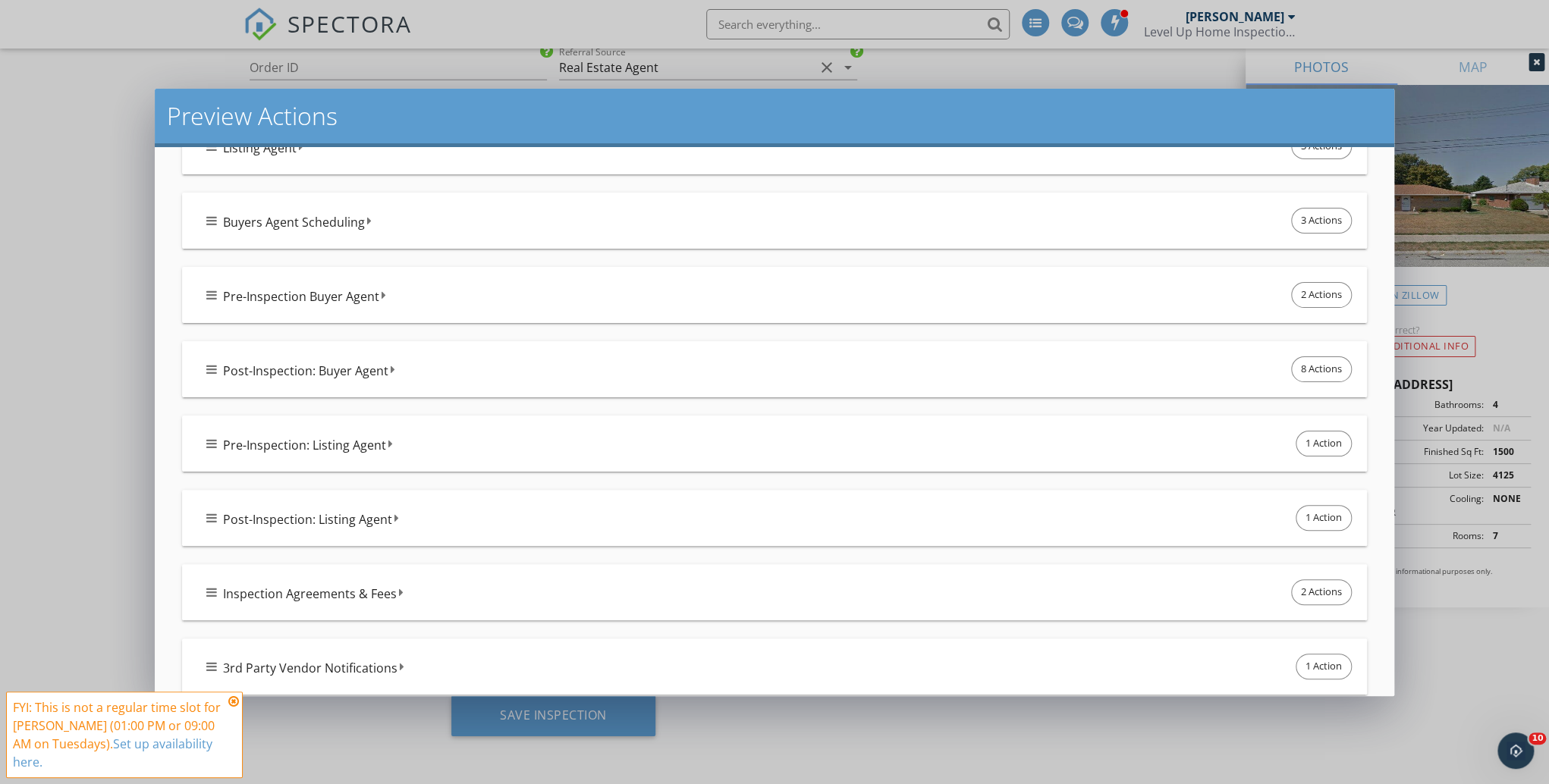
scroll to position [852, 0]
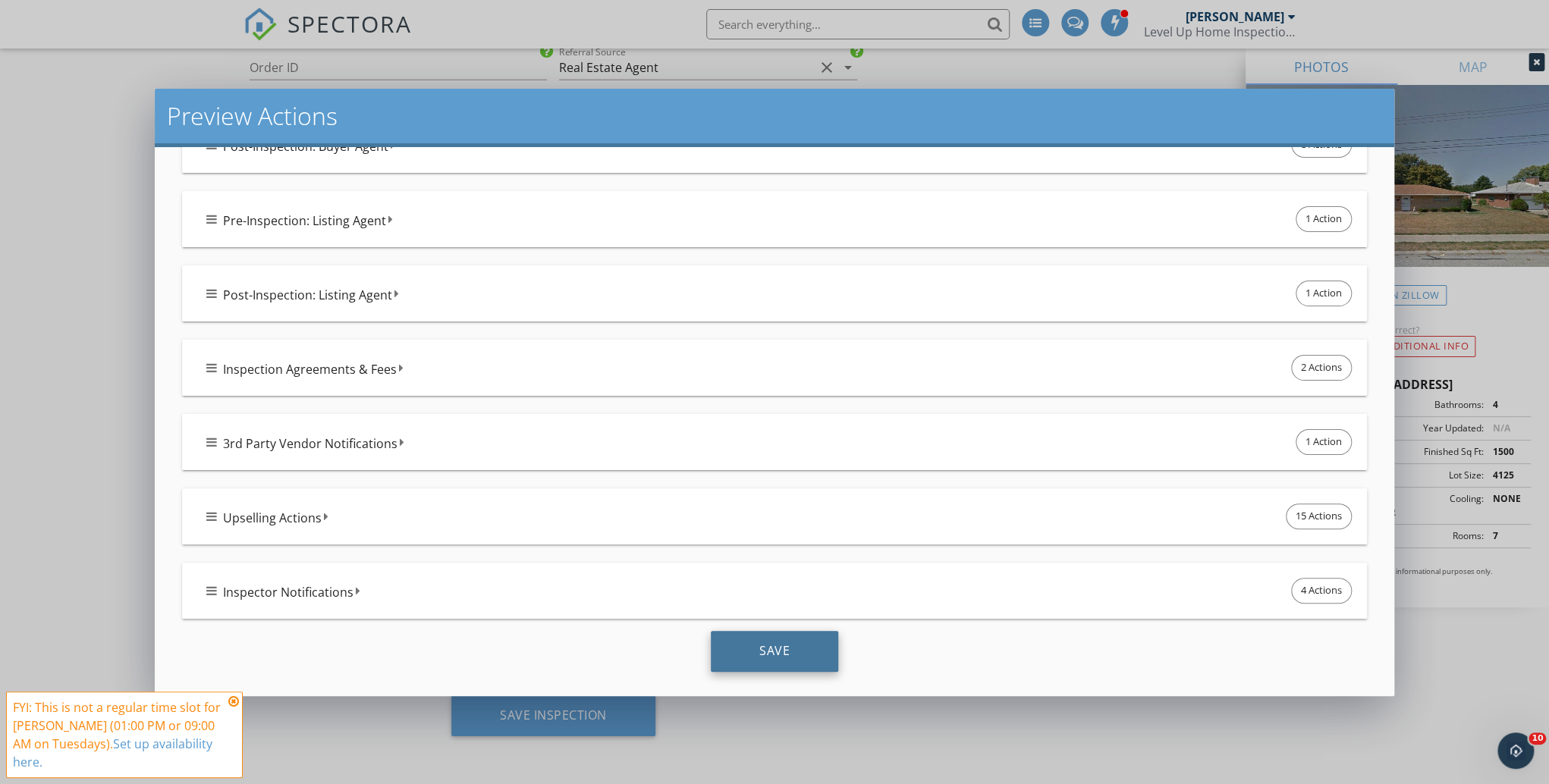
click at [762, 654] on div "Save" at bounding box center [774, 652] width 127 height 41
checkbox input "true"
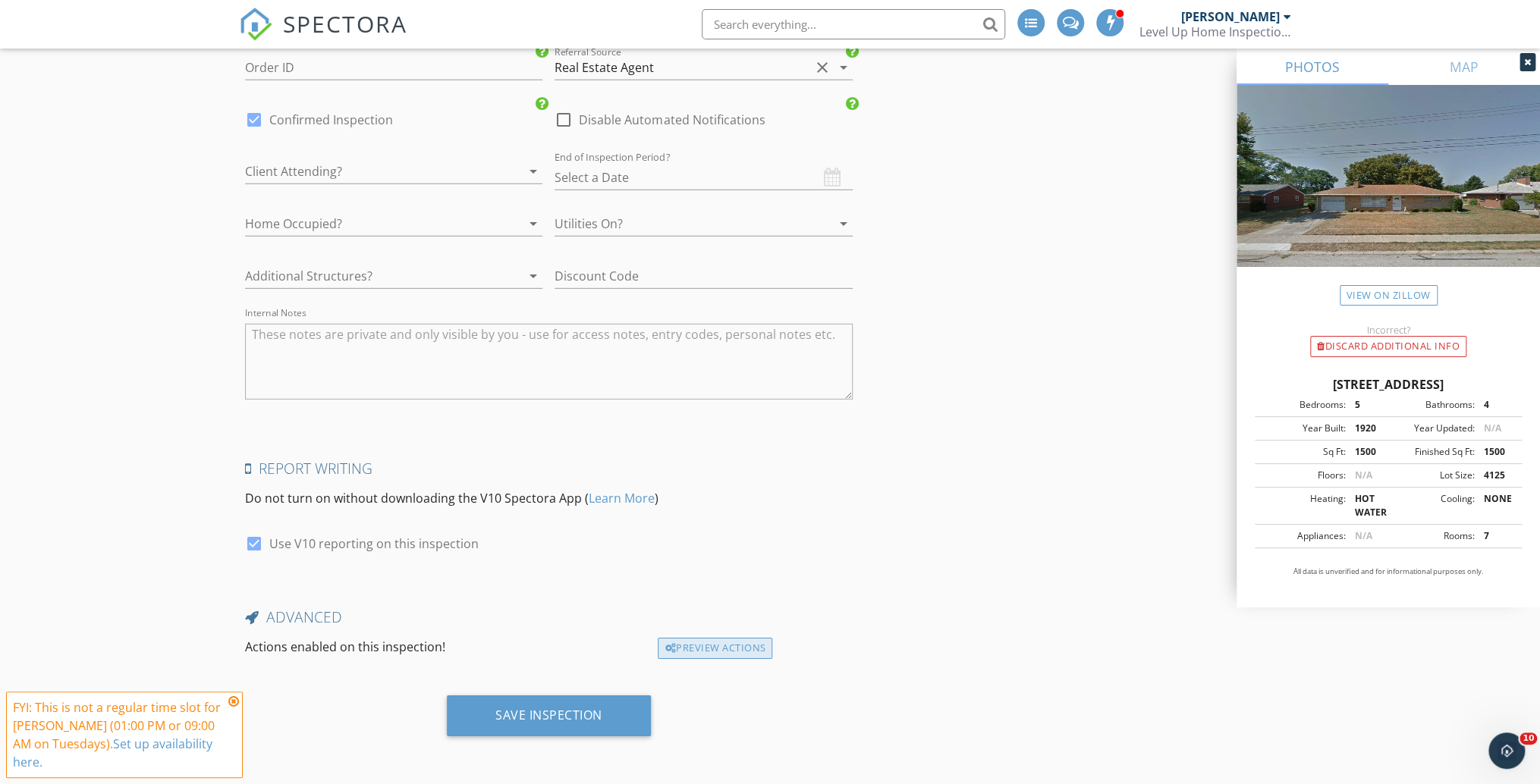
click at [708, 644] on div "Preview Actions" at bounding box center [715, 649] width 115 height 21
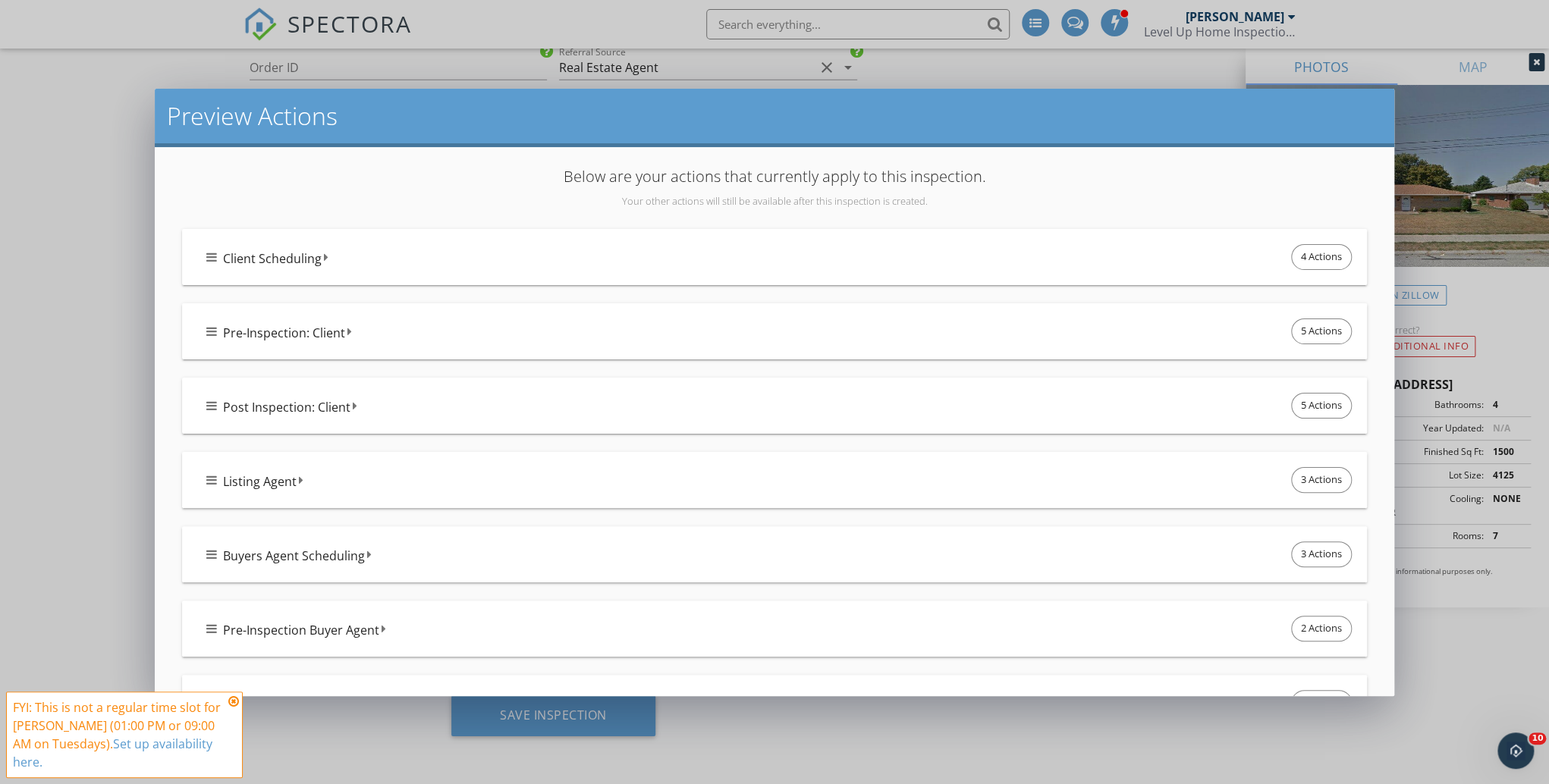
click at [219, 257] on div "Client Scheduling 4 Actions" at bounding box center [780, 257] width 1149 height 32
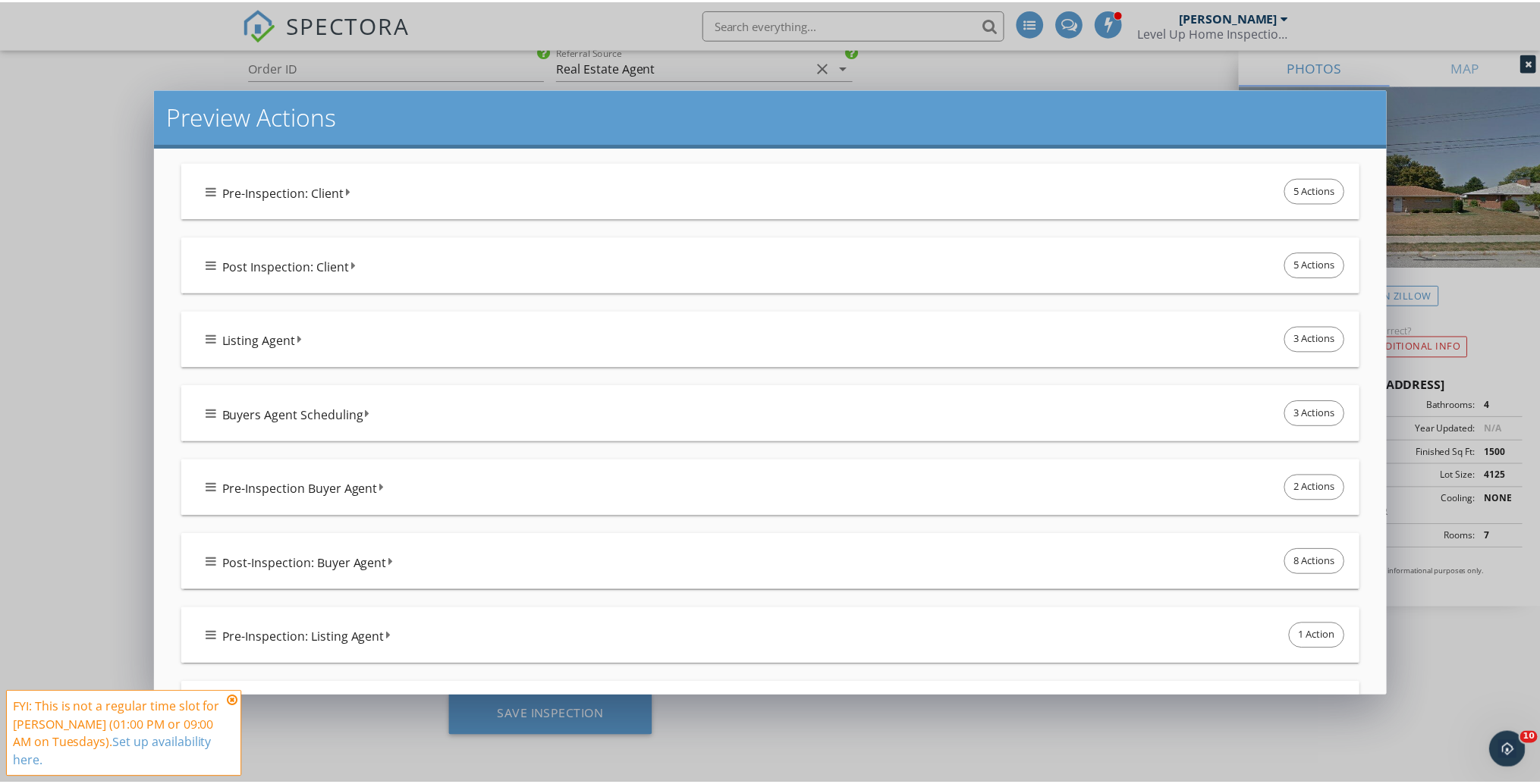
scroll to position [962, 0]
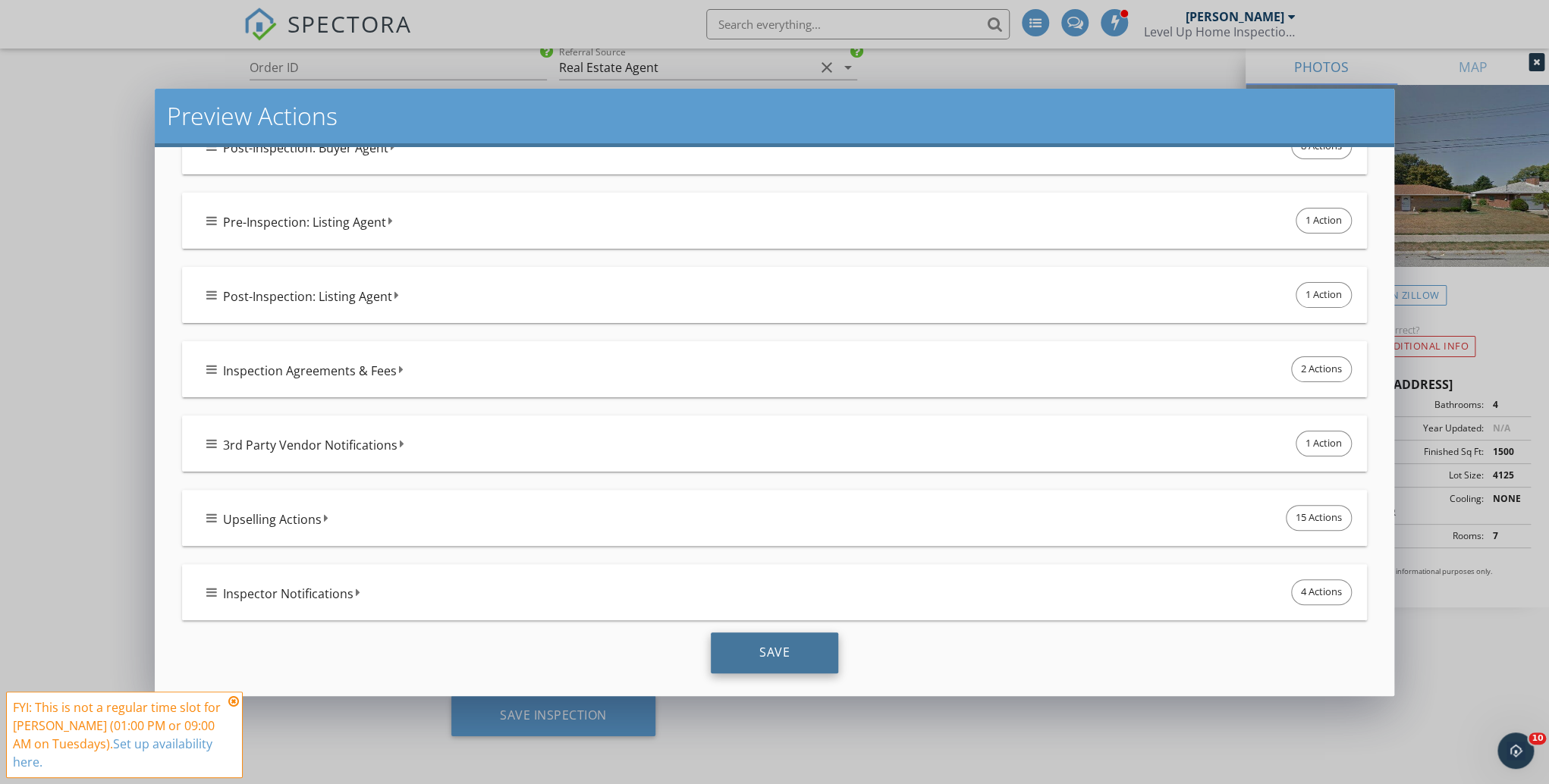
click at [780, 633] on div "Save" at bounding box center [774, 653] width 127 height 41
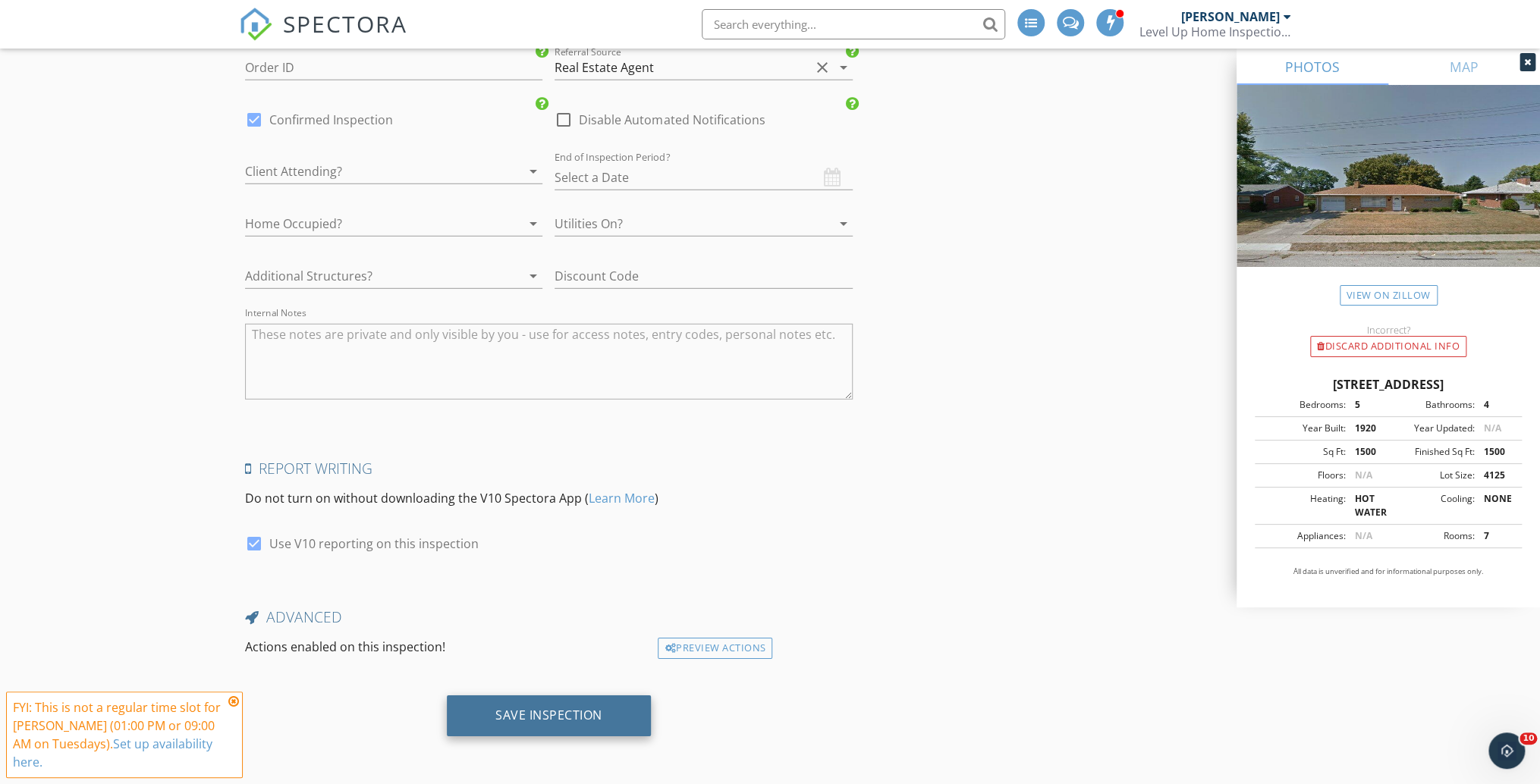
click at [574, 710] on div "Save Inspection" at bounding box center [548, 715] width 107 height 15
